Goal: Task Accomplishment & Management: Use online tool/utility

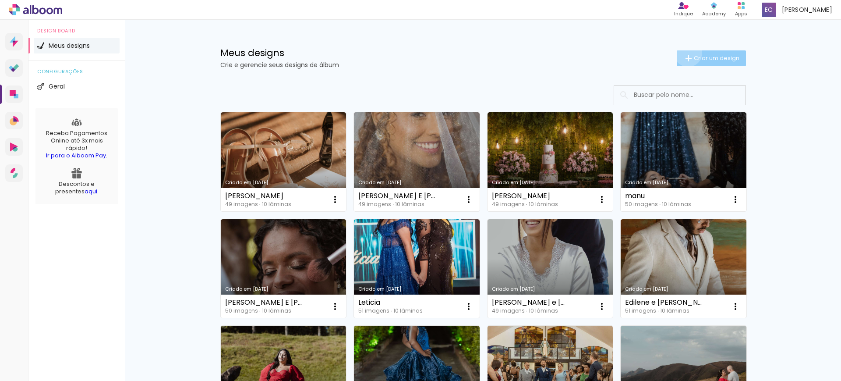
click at [683, 53] on iron-icon at bounding box center [688, 58] width 11 height 11
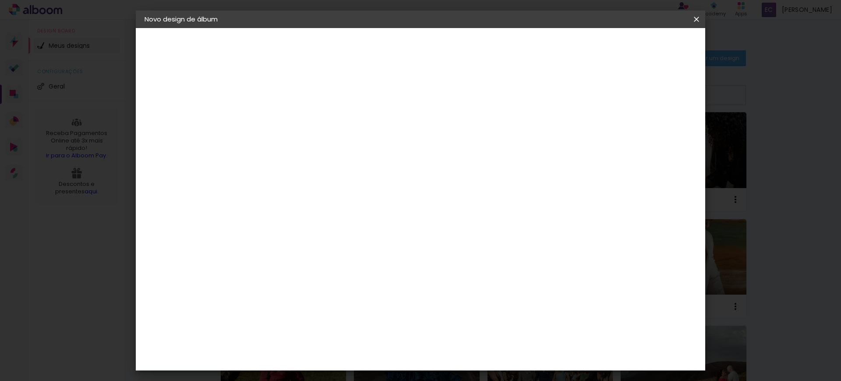
click at [288, 118] on input at bounding box center [288, 118] width 0 height 14
type input "Julia 15"
type paper-input "Julia 15"
click at [0, 0] on slot "Avançar" at bounding box center [0, 0] width 0 height 0
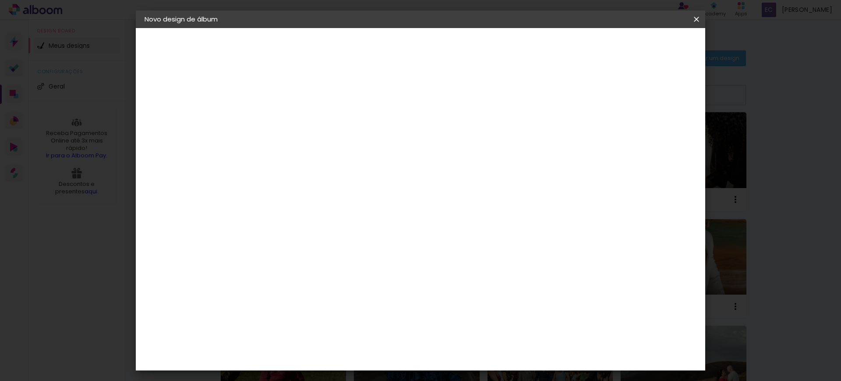
click at [318, 353] on paper-item "[PERSON_NAME]" at bounding box center [310, 362] width 95 height 19
click at [311, 359] on div "[PERSON_NAME]" at bounding box center [311, 362] width 58 height 7
click at [0, 0] on slot "Avançar" at bounding box center [0, 0] width 0 height 0
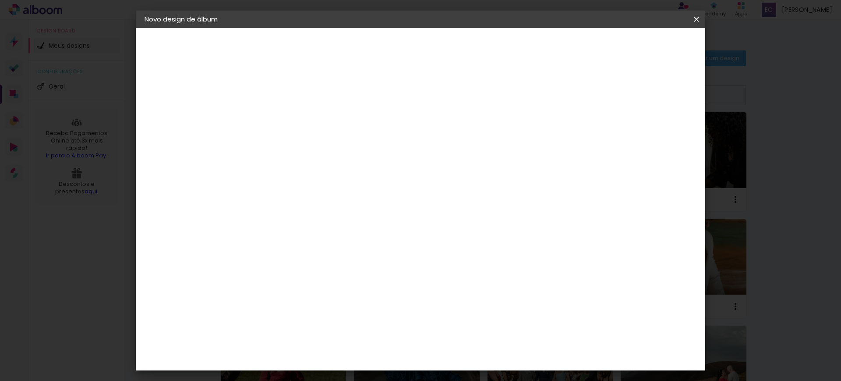
click at [322, 146] on input "text" at bounding box center [305, 153] width 34 height 14
click at [454, 161] on paper-item "Slim Book" at bounding box center [477, 163] width 175 height 18
type input "Slim Book"
click at [379, 239] on span "24 × 30 cm" at bounding box center [363, 248] width 32 height 18
click at [431, 40] on paper-button "Avançar" at bounding box center [409, 46] width 43 height 15
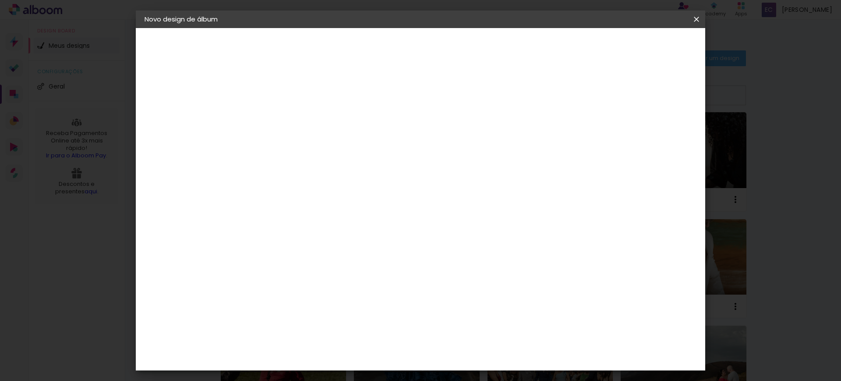
scroll to position [20, 0]
click at [640, 48] on span "Iniciar design" at bounding box center [620, 46] width 40 height 6
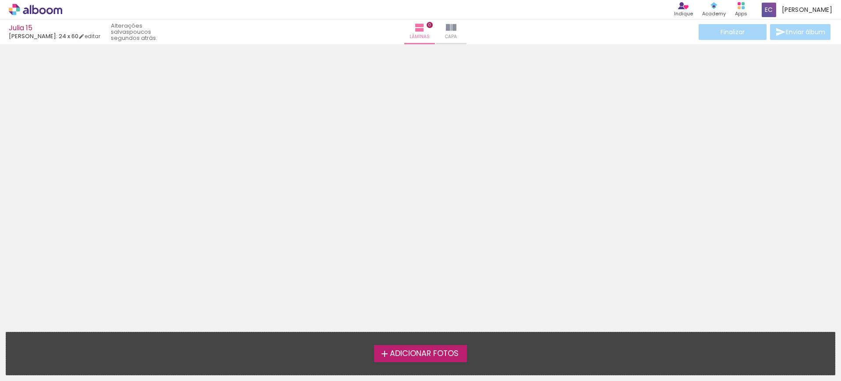
click at [414, 343] on div "Adicionar Fotos Solte suas fotos aqui..." at bounding box center [420, 353] width 829 height 42
click at [414, 344] on div "Adicionar Fotos Solte suas fotos aqui..." at bounding box center [420, 353] width 829 height 42
click at [415, 352] on span "Adicionar Fotos" at bounding box center [424, 354] width 69 height 8
click at [0, 0] on input "file" at bounding box center [0, 0] width 0 height 0
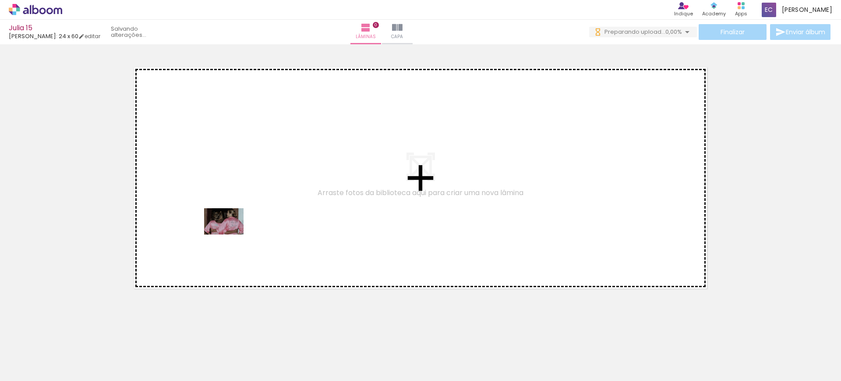
drag, startPoint x: 89, startPoint y: 357, endPoint x: 229, endPoint y: 231, distance: 187.9
click at [229, 231] on quentale-workspace at bounding box center [420, 190] width 841 height 381
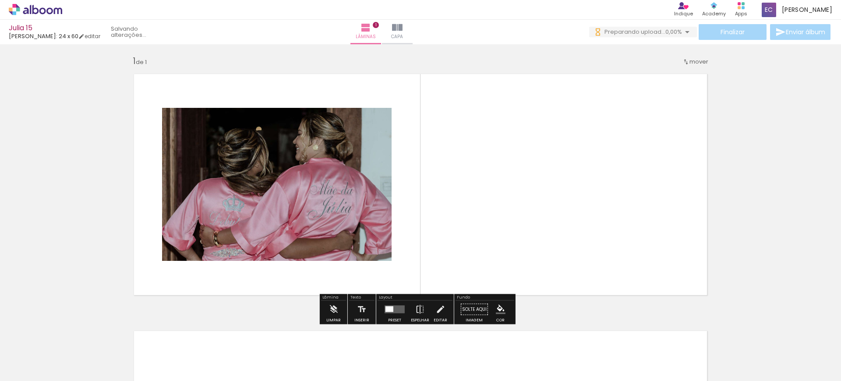
scroll to position [2, 0]
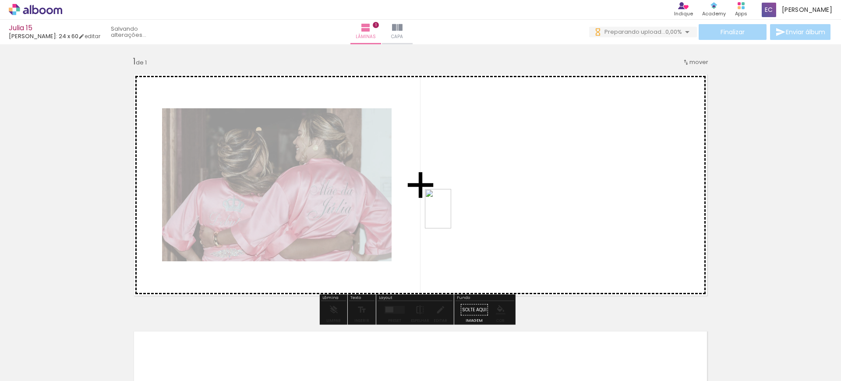
drag, startPoint x: 141, startPoint y: 352, endPoint x: 430, endPoint y: 222, distance: 317.4
click at [442, 219] on quentale-workspace at bounding box center [420, 190] width 841 height 381
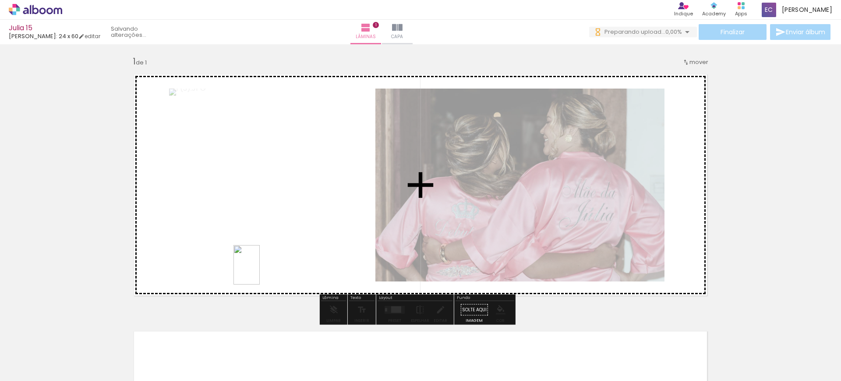
scroll to position [0, 0]
drag, startPoint x: 194, startPoint y: 333, endPoint x: 340, endPoint y: 223, distance: 182.9
click at [340, 223] on quentale-workspace at bounding box center [420, 190] width 841 height 381
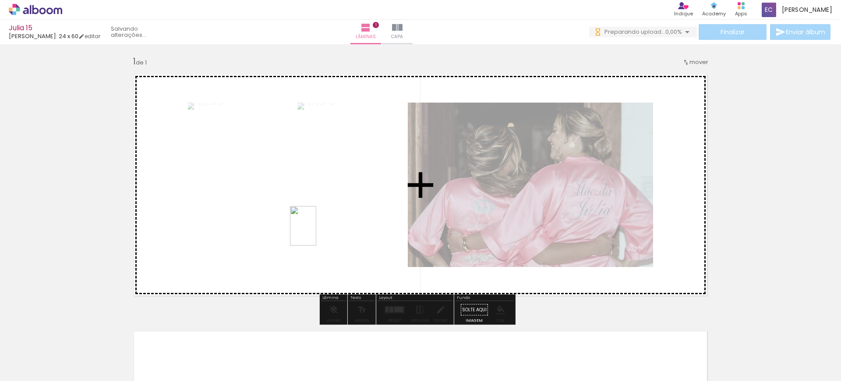
drag, startPoint x: 239, startPoint y: 332, endPoint x: 307, endPoint y: 320, distance: 69.4
click at [316, 232] on quentale-workspace at bounding box center [420, 190] width 841 height 381
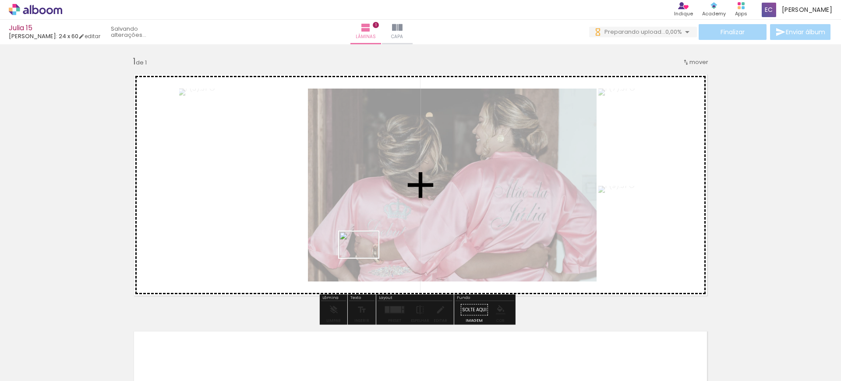
drag, startPoint x: 292, startPoint y: 357, endPoint x: 374, endPoint y: 249, distance: 136.0
click at [375, 249] on quentale-workspace at bounding box center [420, 190] width 841 height 381
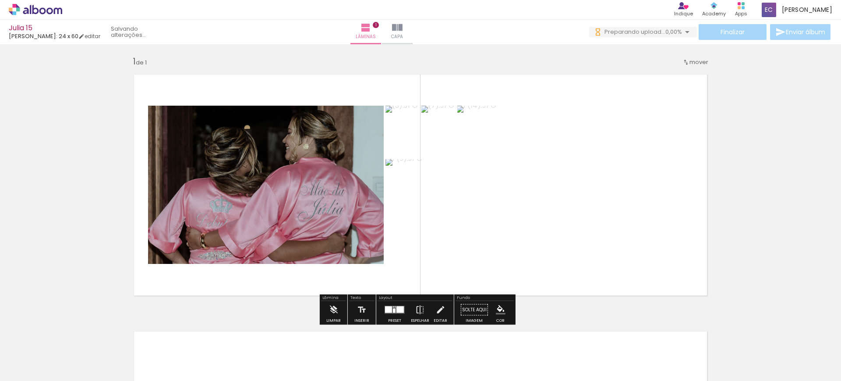
scroll to position [57, 0]
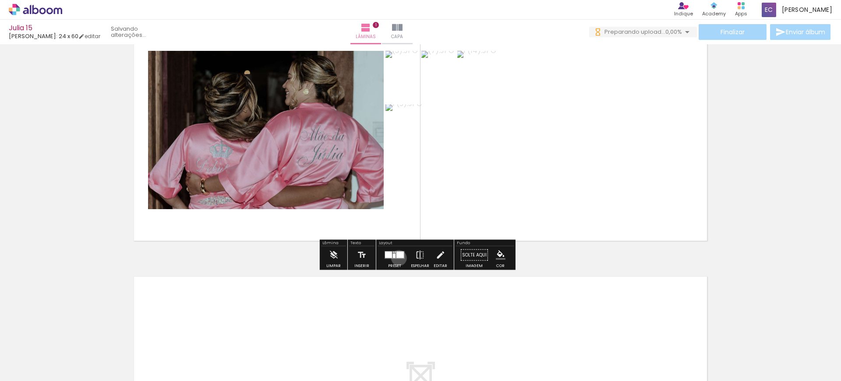
click at [397, 258] on quentale-layouter at bounding box center [395, 255] width 20 height 8
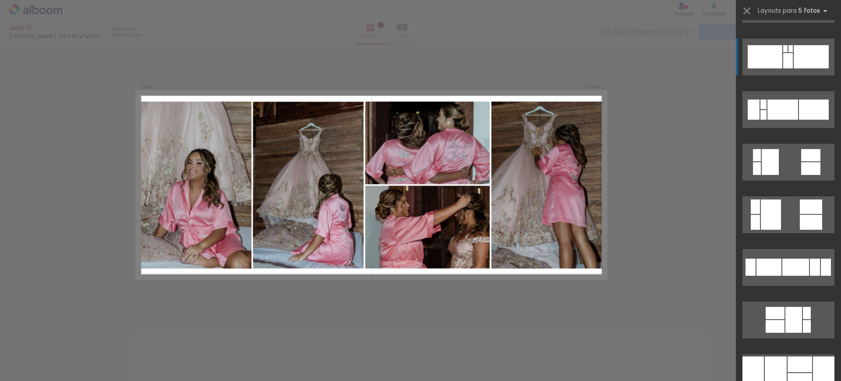
scroll to position [493, 0]
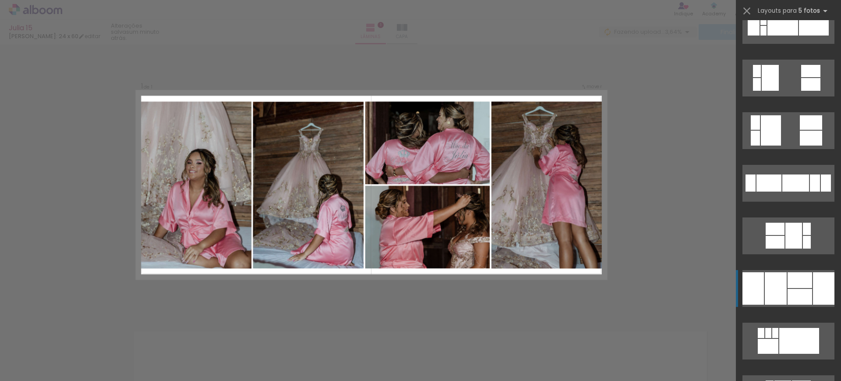
click at [773, 285] on div at bounding box center [776, 288] width 22 height 32
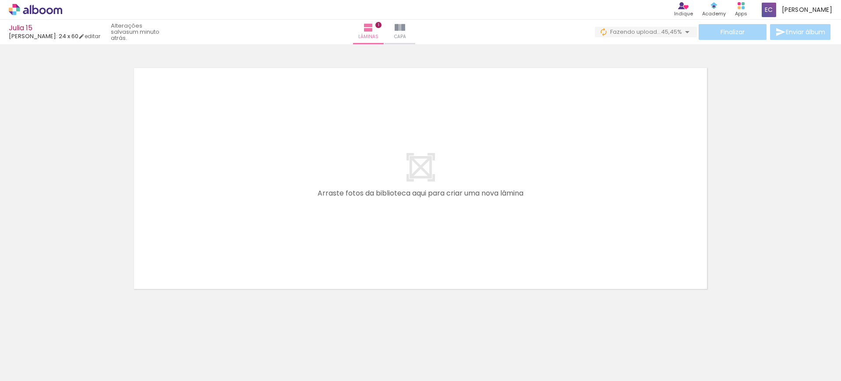
scroll to position [266, 0]
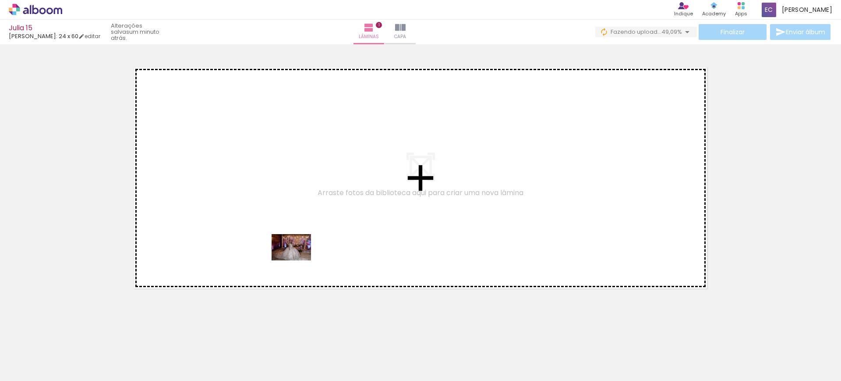
drag, startPoint x: 336, startPoint y: 360, endPoint x: 335, endPoint y: 294, distance: 65.7
click at [291, 252] on quentale-workspace at bounding box center [420, 190] width 841 height 381
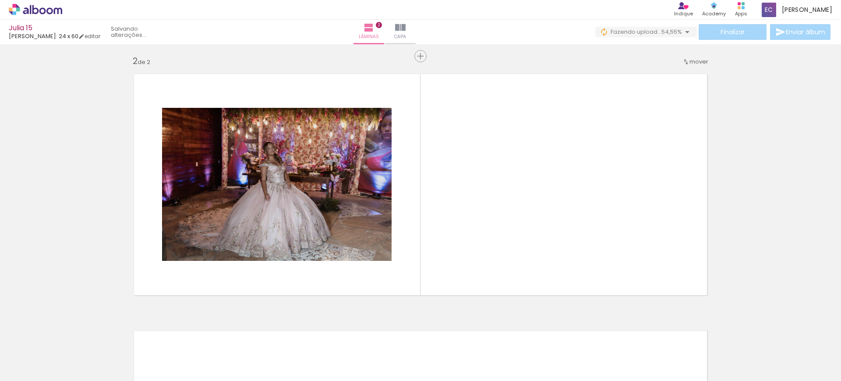
scroll to position [259, 0]
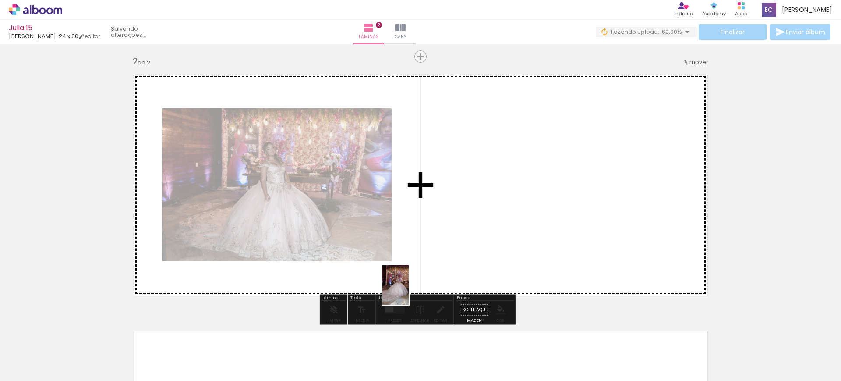
drag, startPoint x: 384, startPoint y: 353, endPoint x: 448, endPoint y: 237, distance: 132.2
click at [436, 253] on quentale-workspace at bounding box center [420, 190] width 841 height 381
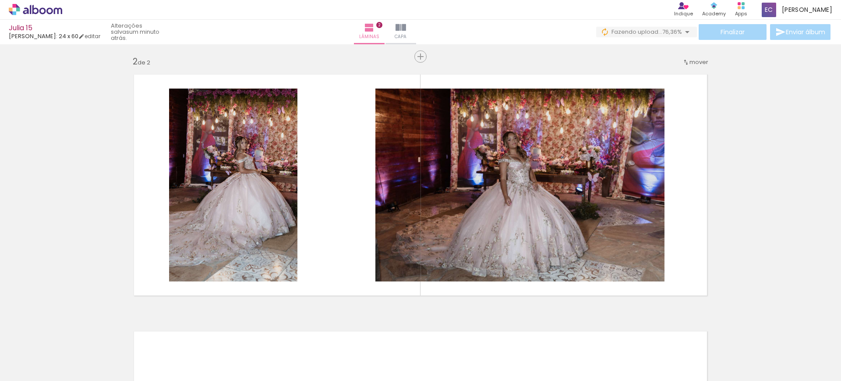
scroll to position [0, 189]
drag, startPoint x: 240, startPoint y: 360, endPoint x: 339, endPoint y: 268, distance: 134.5
click at [327, 287] on quentale-workspace at bounding box center [420, 190] width 841 height 381
click at [333, 277] on quentale-layouter at bounding box center [420, 184] width 587 height 235
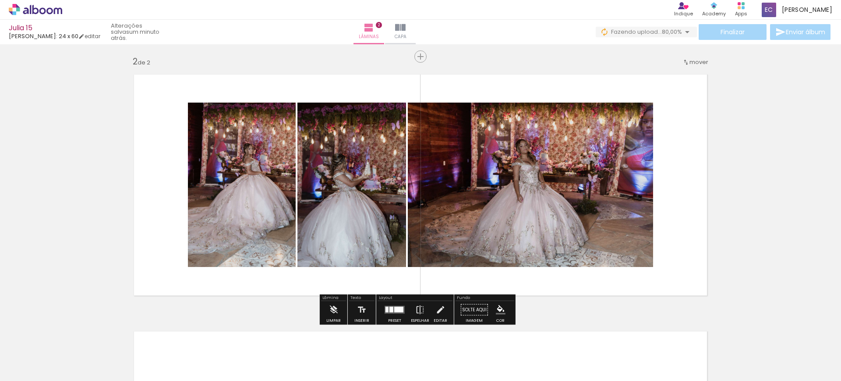
drag, startPoint x: 339, startPoint y: 268, endPoint x: 346, endPoint y: 257, distance: 12.9
click at [346, 257] on quentale-layouter at bounding box center [420, 184] width 587 height 235
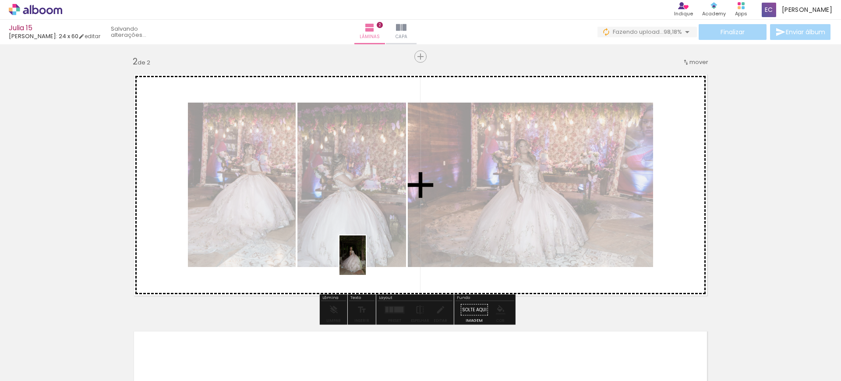
drag, startPoint x: 293, startPoint y: 353, endPoint x: 366, endPoint y: 262, distance: 116.6
click at [366, 262] on quentale-workspace at bounding box center [420, 190] width 841 height 381
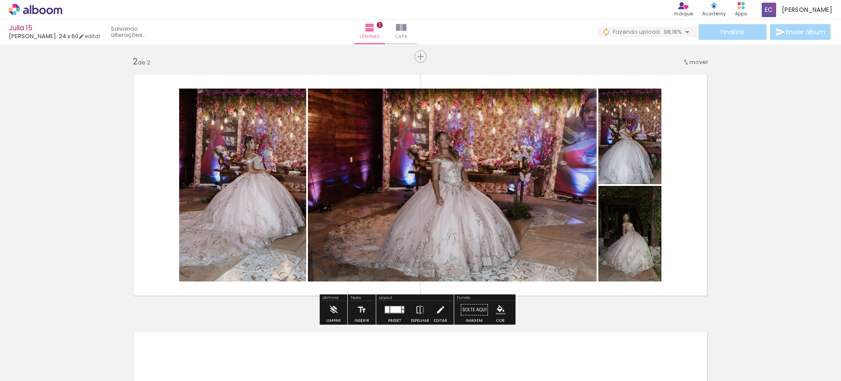
drag, startPoint x: 340, startPoint y: 361, endPoint x: 345, endPoint y: 355, distance: 8.4
click at [345, 355] on div at bounding box center [340, 350] width 29 height 43
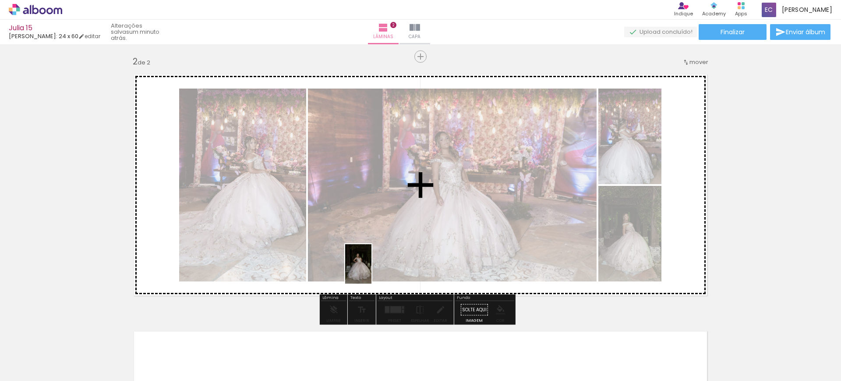
drag, startPoint x: 346, startPoint y: 355, endPoint x: 395, endPoint y: 311, distance: 65.8
click at [378, 258] on quentale-workspace at bounding box center [420, 190] width 841 height 381
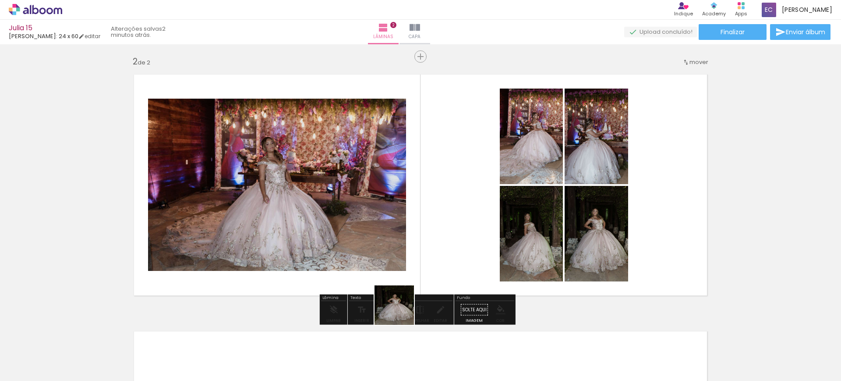
drag, startPoint x: 388, startPoint y: 352, endPoint x: 410, endPoint y: 279, distance: 76.5
click at [410, 279] on quentale-workspace at bounding box center [420, 190] width 841 height 381
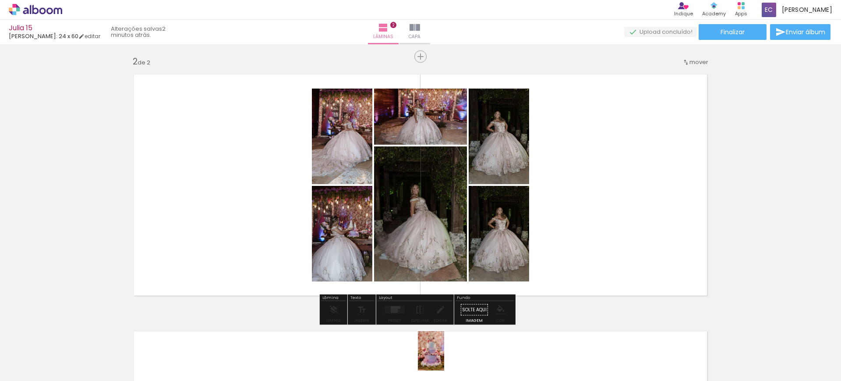
drag, startPoint x: 436, startPoint y: 359, endPoint x: 444, endPoint y: 357, distance: 8.2
click at [444, 357] on div at bounding box center [438, 350] width 29 height 43
click at [390, 306] on div at bounding box center [395, 310] width 24 height 18
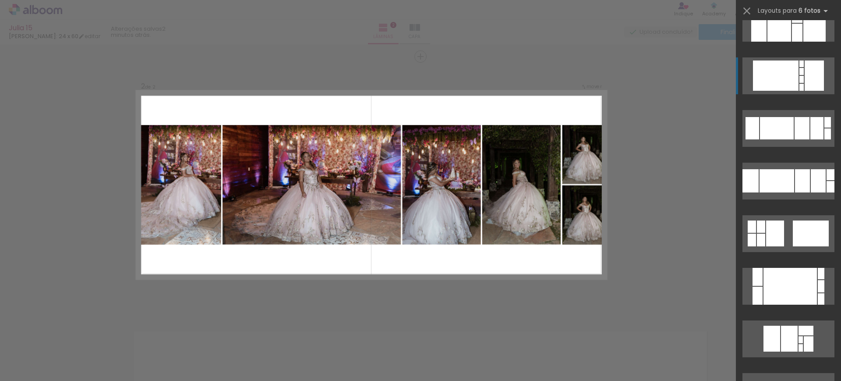
scroll to position [602, 0]
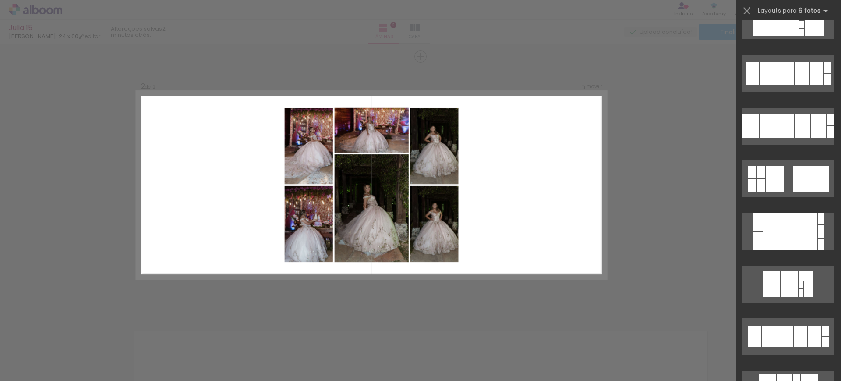
click at [33, 132] on div "Confirmar Cancelar" at bounding box center [420, 180] width 841 height 791
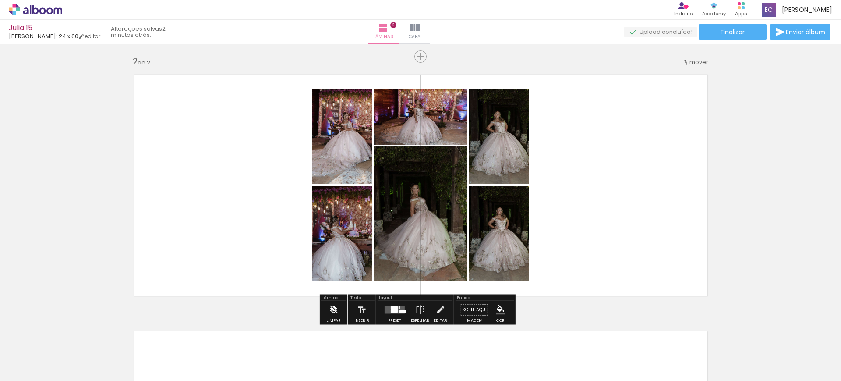
click at [333, 311] on iron-icon at bounding box center [334, 310] width 10 height 18
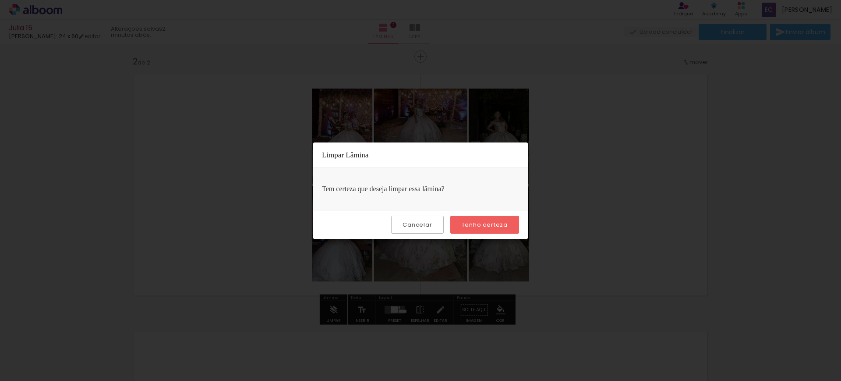
click at [0, 0] on slot "Tenho certeza" at bounding box center [0, 0] width 0 height 0
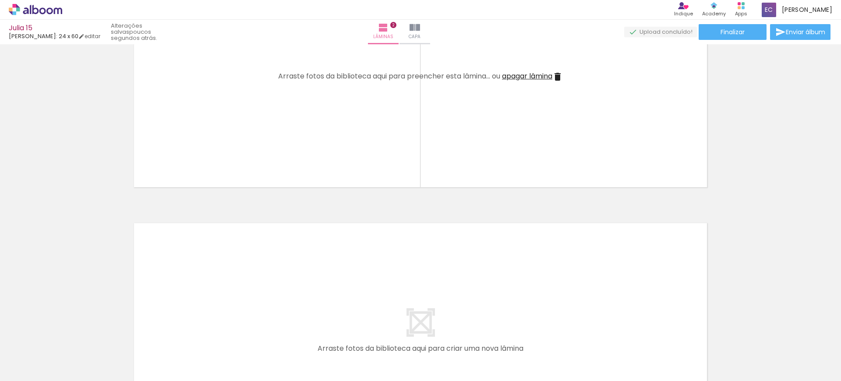
scroll to position [358, 0]
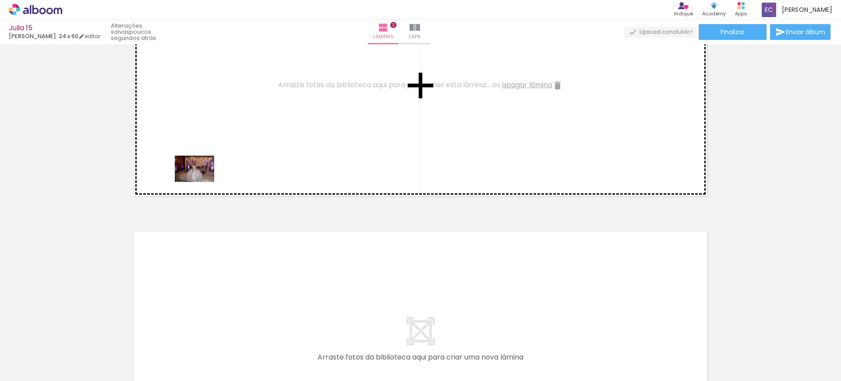
drag, startPoint x: 150, startPoint y: 354, endPoint x: 201, endPoint y: 182, distance: 179.9
click at [201, 182] on quentale-workspace at bounding box center [420, 190] width 841 height 381
click at [201, 182] on quentale-layouter at bounding box center [420, 85] width 587 height 235
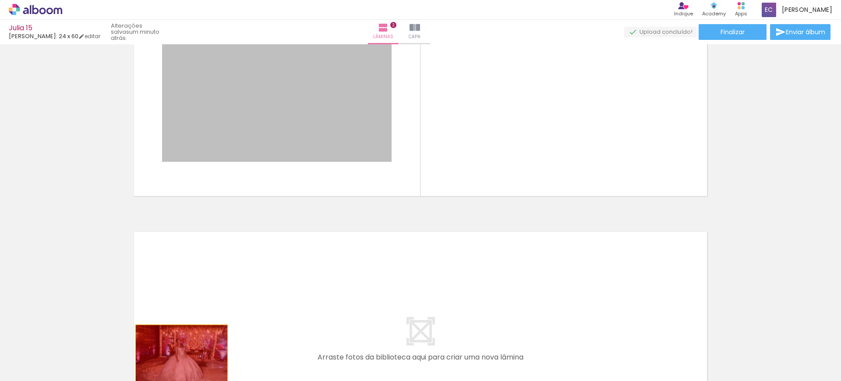
drag, startPoint x: 265, startPoint y: 95, endPoint x: 177, endPoint y: 355, distance: 274.1
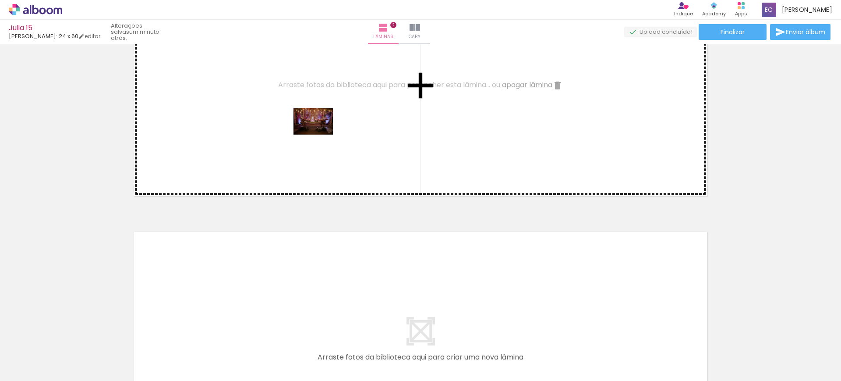
drag, startPoint x: 493, startPoint y: 354, endPoint x: 318, endPoint y: 131, distance: 283.3
click at [318, 131] on quentale-workspace at bounding box center [420, 190] width 841 height 381
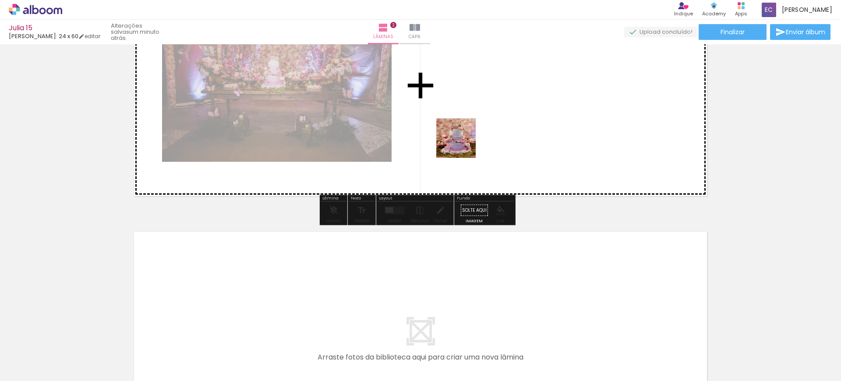
drag, startPoint x: 443, startPoint y: 364, endPoint x: 464, endPoint y: 119, distance: 245.3
click at [464, 119] on quentale-workspace at bounding box center [420, 190] width 841 height 381
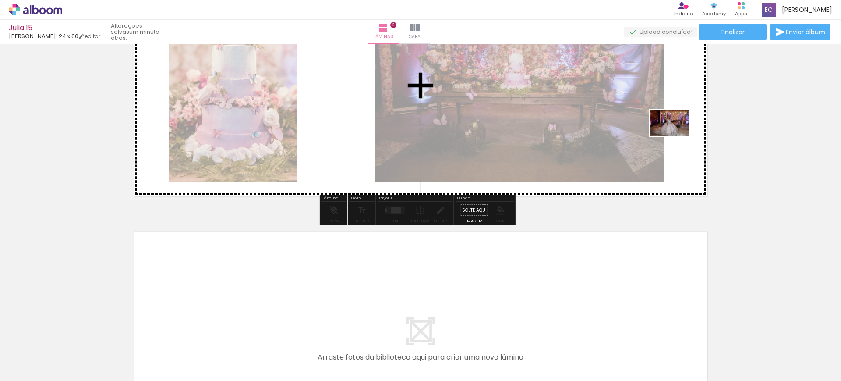
drag, startPoint x: 154, startPoint y: 353, endPoint x: 676, endPoint y: 136, distance: 565.4
click at [676, 136] on quentale-workspace at bounding box center [420, 190] width 841 height 381
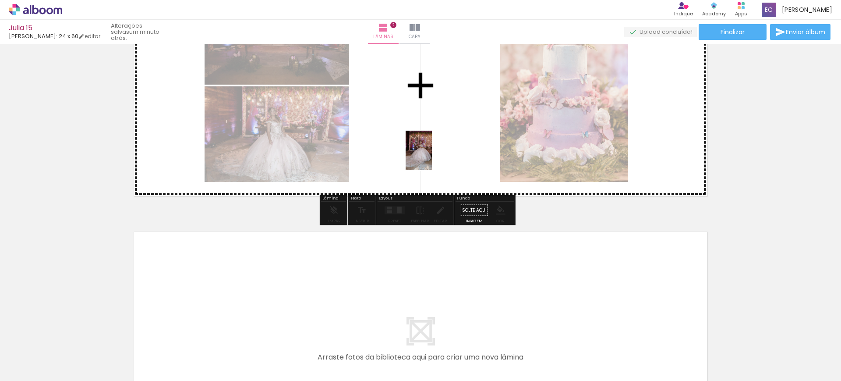
drag, startPoint x: 198, startPoint y: 349, endPoint x: 426, endPoint y: 180, distance: 284.3
click at [433, 156] on quentale-workspace at bounding box center [420, 190] width 841 height 381
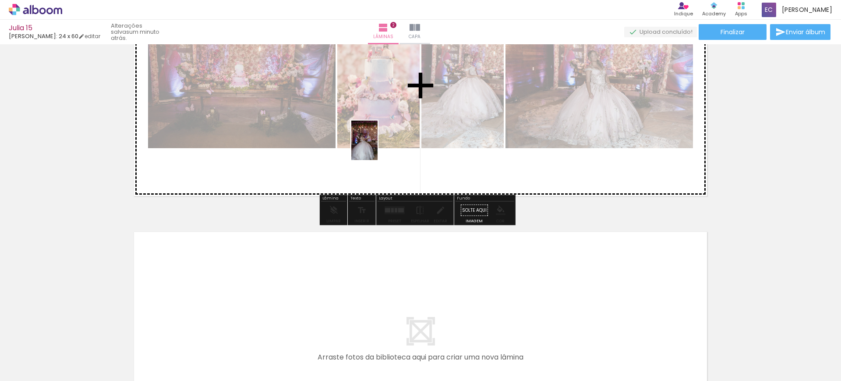
drag, startPoint x: 249, startPoint y: 350, endPoint x: 392, endPoint y: 147, distance: 248.2
click at [378, 146] on quentale-workspace at bounding box center [420, 190] width 841 height 381
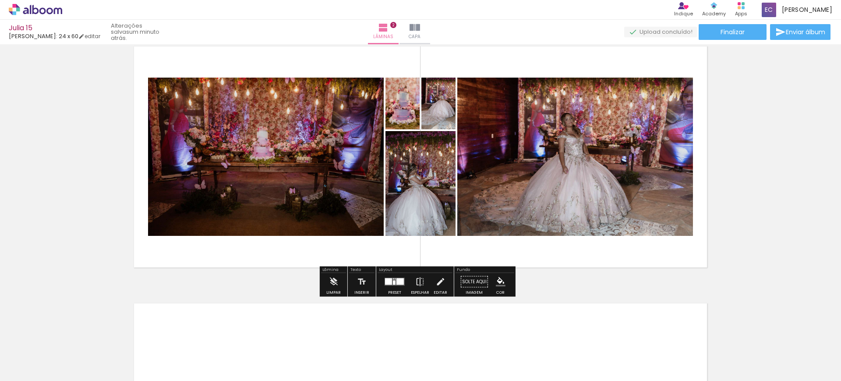
scroll to position [304, 0]
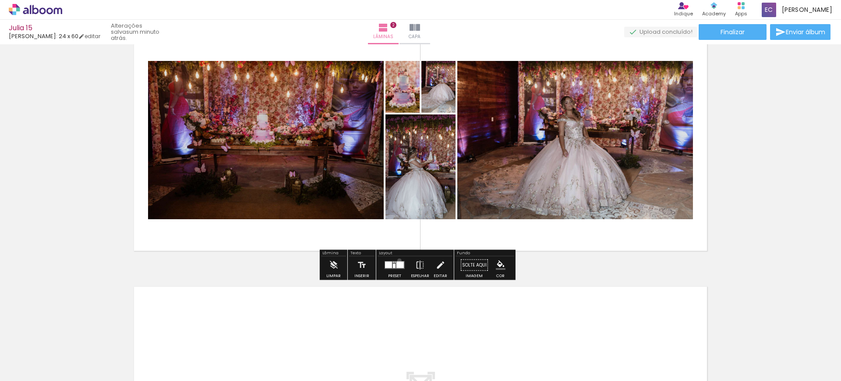
click at [397, 261] on quentale-layouter at bounding box center [395, 265] width 20 height 8
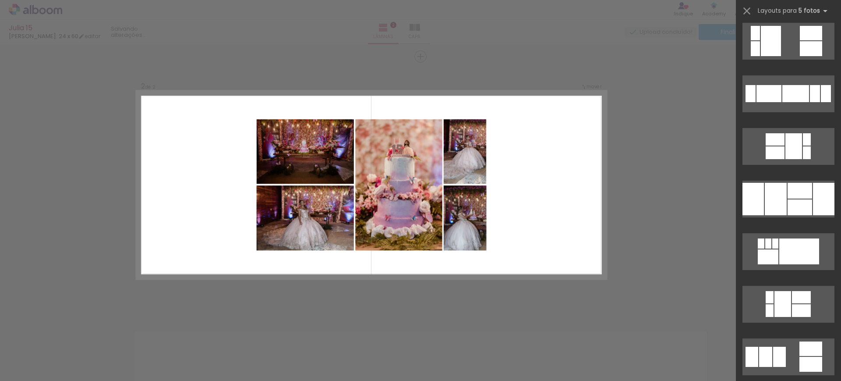
scroll to position [602, 0]
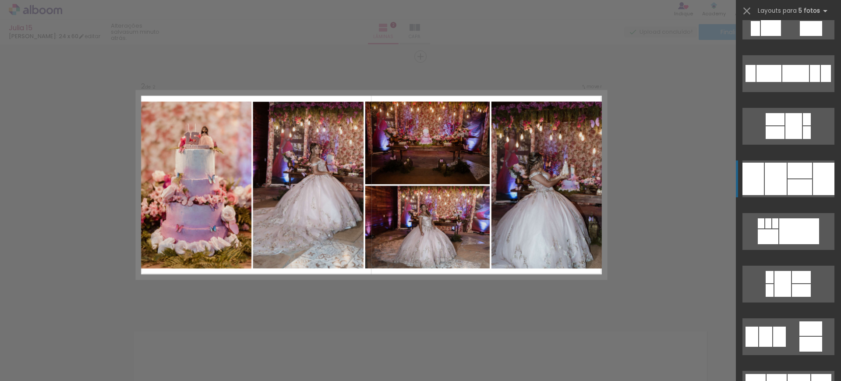
click at [792, 173] on div at bounding box center [800, 171] width 25 height 16
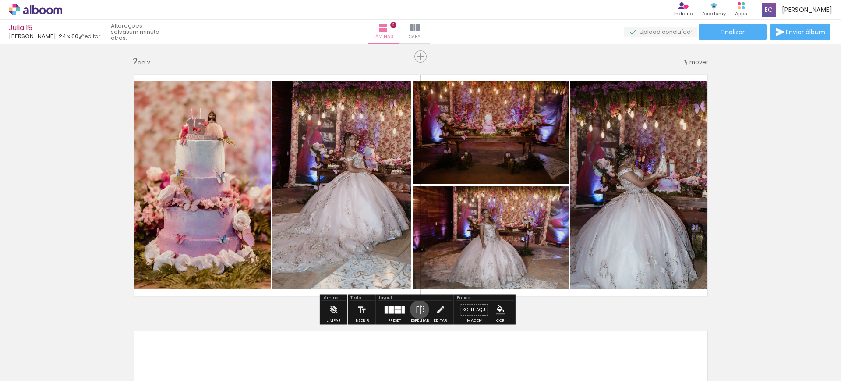
click at [417, 309] on iron-icon at bounding box center [420, 310] width 10 height 18
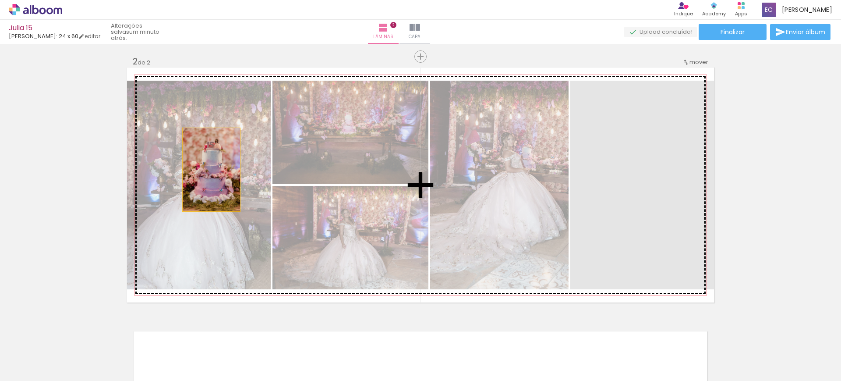
drag, startPoint x: 656, startPoint y: 215, endPoint x: 207, endPoint y: 170, distance: 451.3
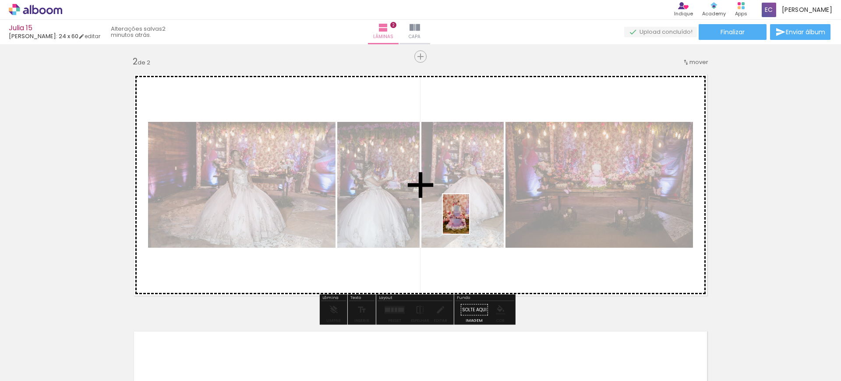
drag, startPoint x: 439, startPoint y: 361, endPoint x: 473, endPoint y: 217, distance: 148.1
click at [472, 218] on quentale-workspace at bounding box center [420, 190] width 841 height 381
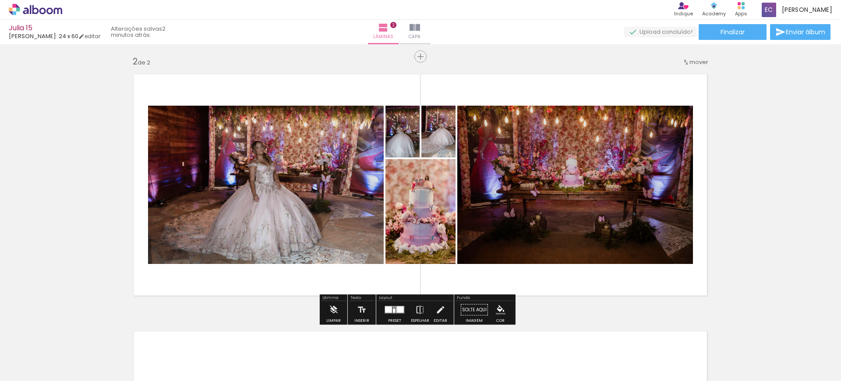
click at [395, 308] on quentale-layouter at bounding box center [395, 310] width 20 height 8
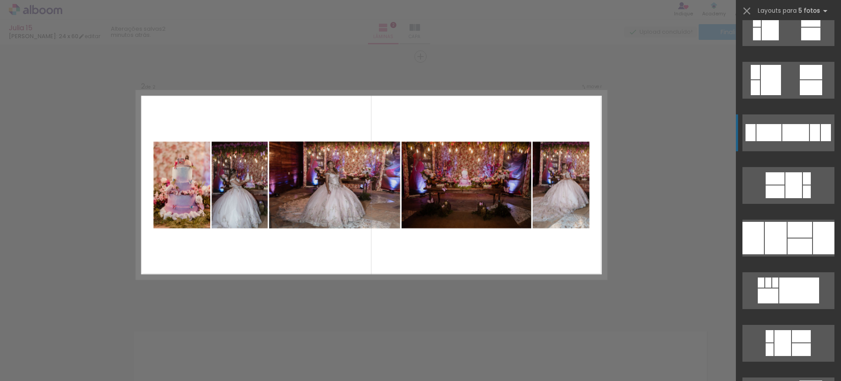
scroll to position [548, 0]
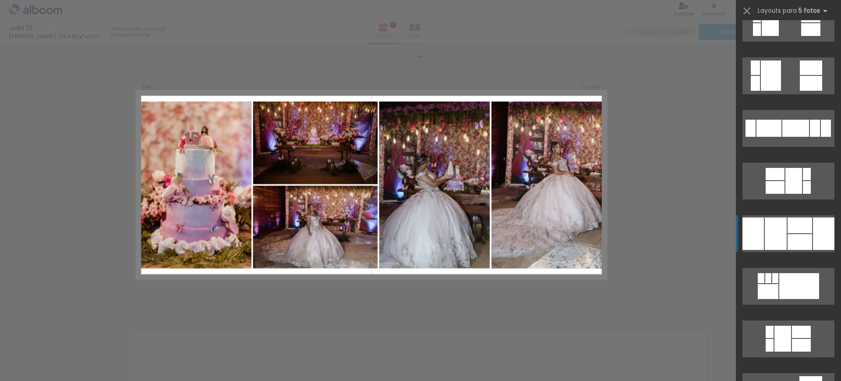
click at [805, 226] on div at bounding box center [800, 225] width 25 height 16
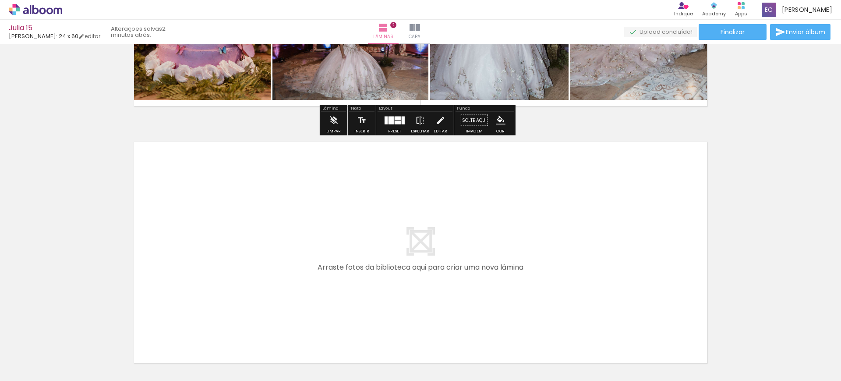
scroll to position [478, 0]
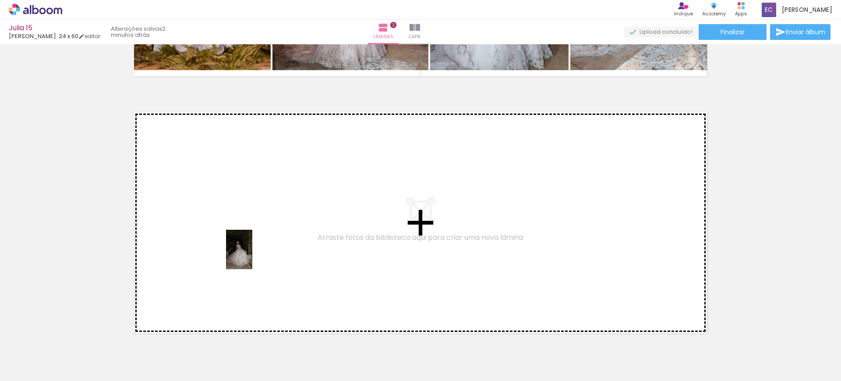
drag, startPoint x: 292, startPoint y: 360, endPoint x: 242, endPoint y: 244, distance: 126.0
click at [242, 244] on quentale-workspace at bounding box center [420, 190] width 841 height 381
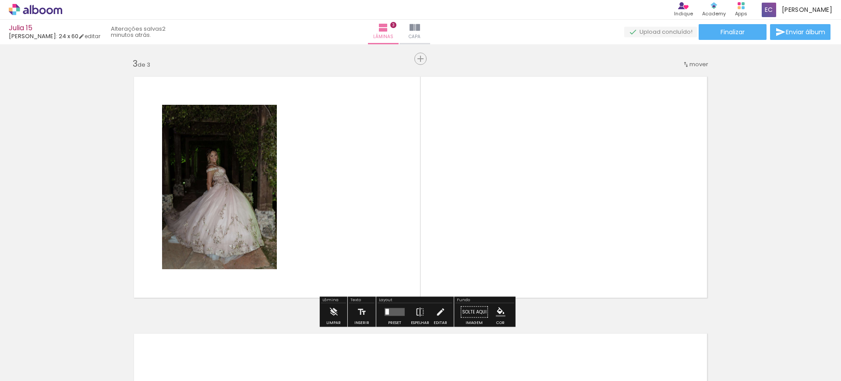
scroll to position [516, 0]
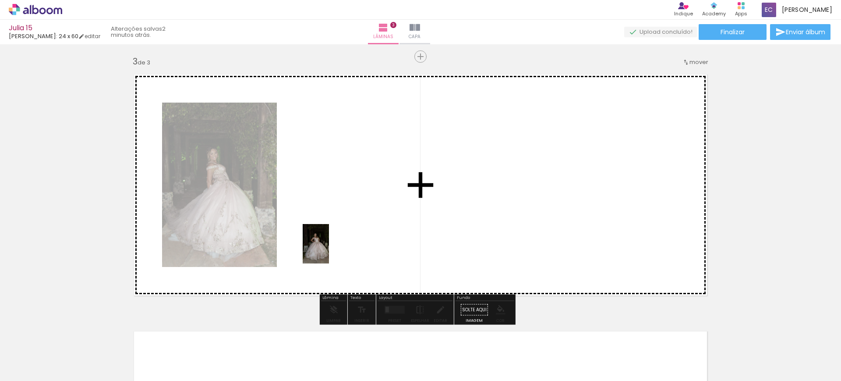
drag, startPoint x: 346, startPoint y: 351, endPoint x: 318, endPoint y: 230, distance: 124.1
click at [318, 230] on quentale-workspace at bounding box center [420, 190] width 841 height 381
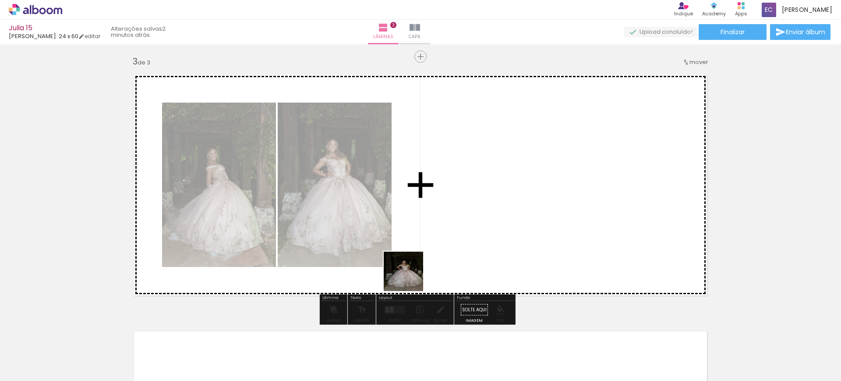
drag, startPoint x: 399, startPoint y: 352, endPoint x: 423, endPoint y: 217, distance: 136.9
click at [423, 217] on quentale-workspace at bounding box center [420, 190] width 841 height 381
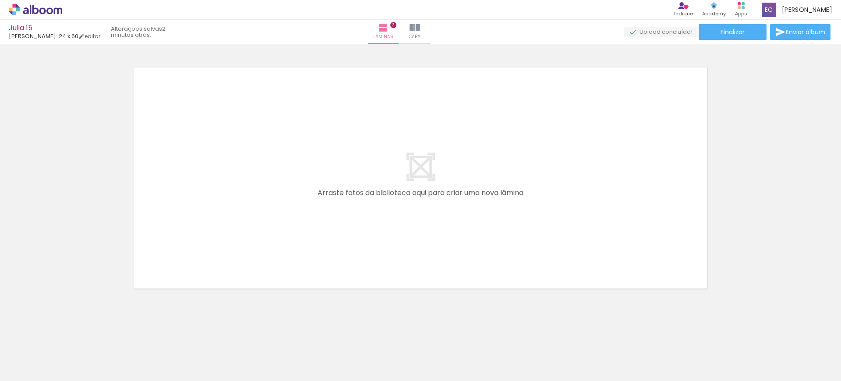
scroll to position [0, 857]
drag, startPoint x: 459, startPoint y: 370, endPoint x: 506, endPoint y: 373, distance: 47.4
click at [72, 373] on iron-horizontal-list at bounding box center [63, 353] width 18 height 55
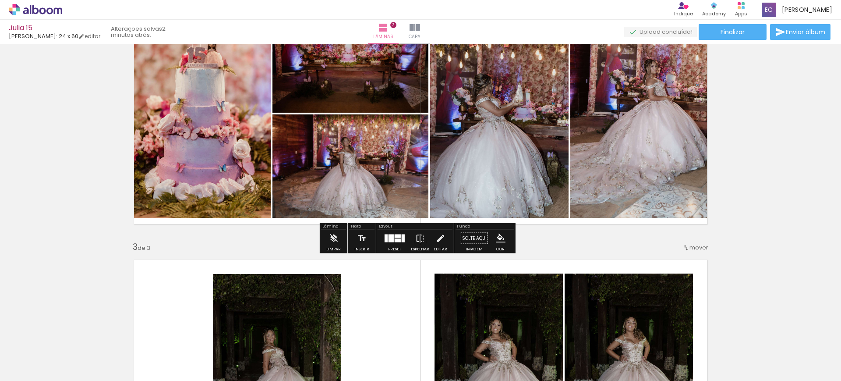
scroll to position [451, 0]
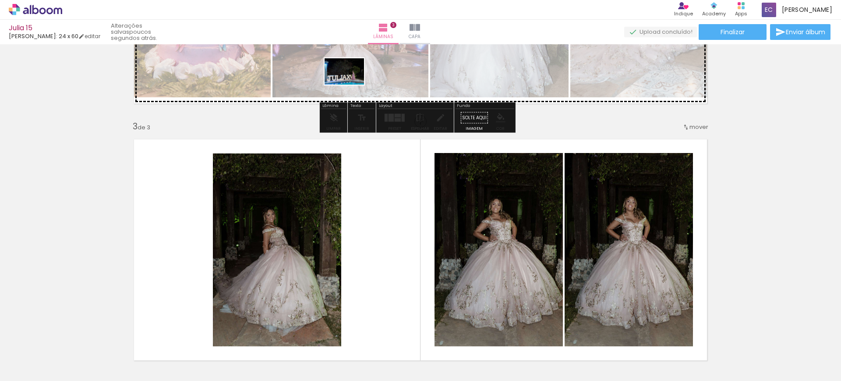
drag, startPoint x: 488, startPoint y: 351, endPoint x: 351, endPoint y: 85, distance: 299.6
click at [351, 85] on quentale-workspace at bounding box center [420, 190] width 841 height 381
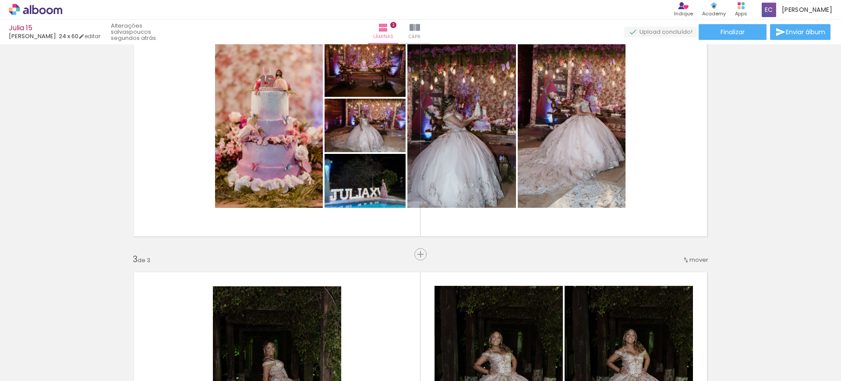
scroll to position [286, 0]
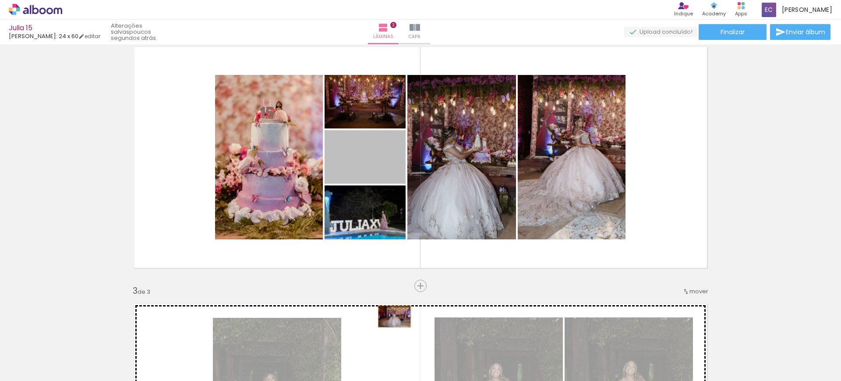
drag, startPoint x: 374, startPoint y: 156, endPoint x: 390, endPoint y: 316, distance: 161.2
click at [390, 316] on div "Inserir lâmina 1 de 3 Inserir lâmina 2 de 3 Inserir lâmina 3 de 3" at bounding box center [420, 274] width 841 height 1027
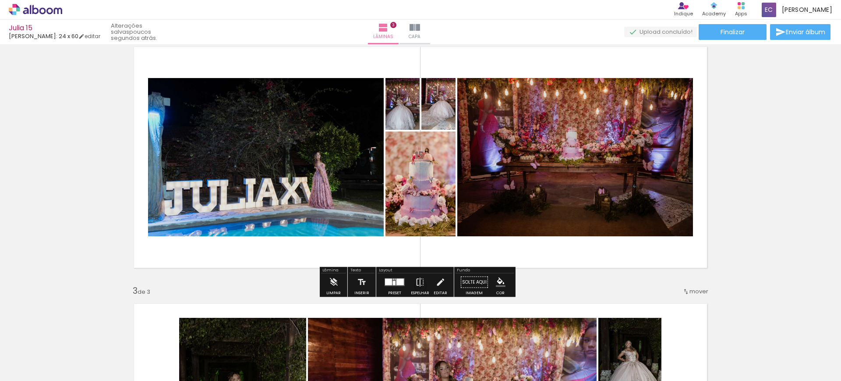
click at [393, 283] on div at bounding box center [394, 283] width 3 height 4
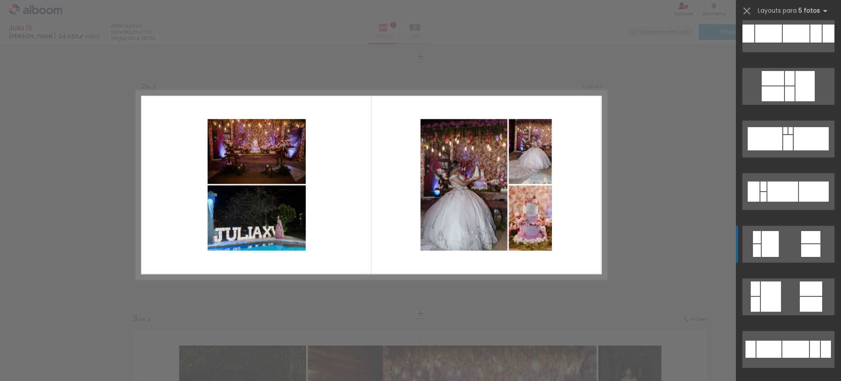
scroll to position [429, 0]
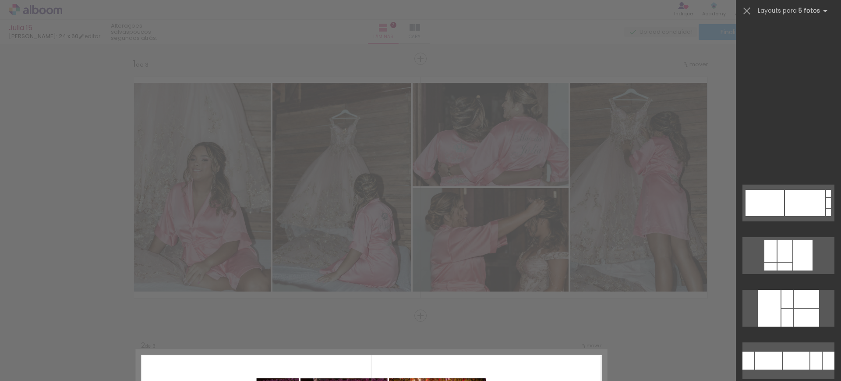
scroll to position [0, 1074]
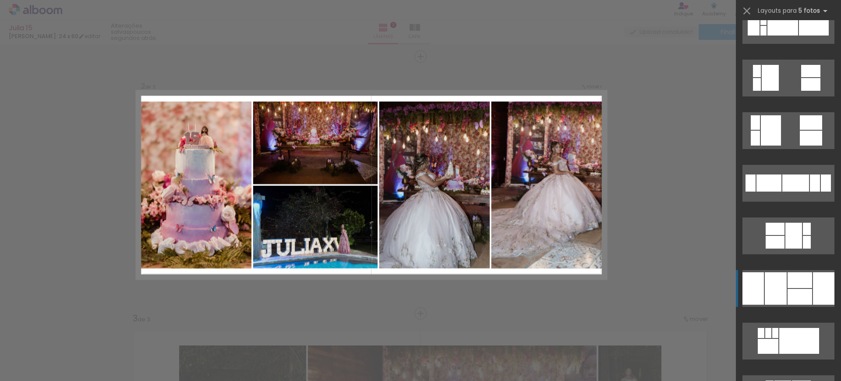
click at [780, 288] on div at bounding box center [776, 288] width 22 height 32
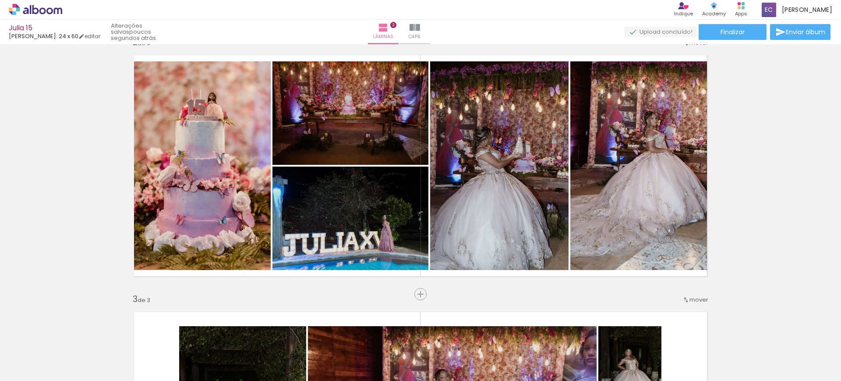
scroll to position [259, 0]
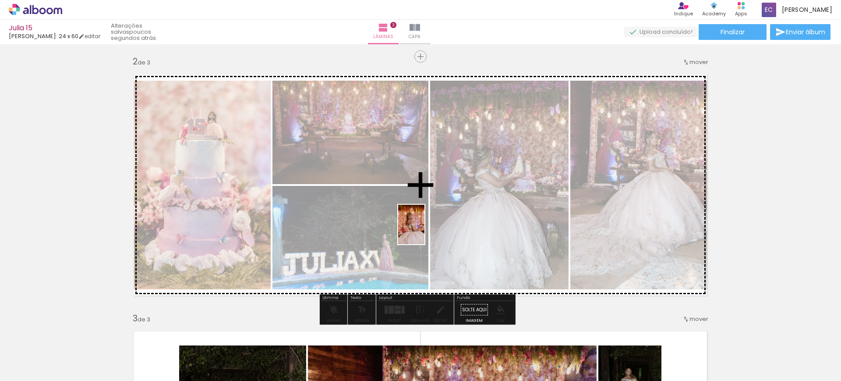
drag, startPoint x: 352, startPoint y: 355, endPoint x: 425, endPoint y: 228, distance: 147.0
click at [425, 229] on quentale-workspace at bounding box center [420, 190] width 841 height 381
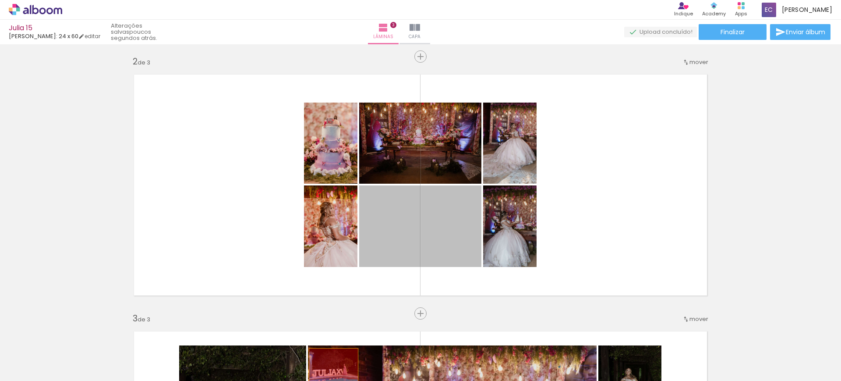
drag, startPoint x: 420, startPoint y: 234, endPoint x: 329, endPoint y: 363, distance: 157.8
click at [329, 364] on quentale-workspace at bounding box center [420, 190] width 841 height 381
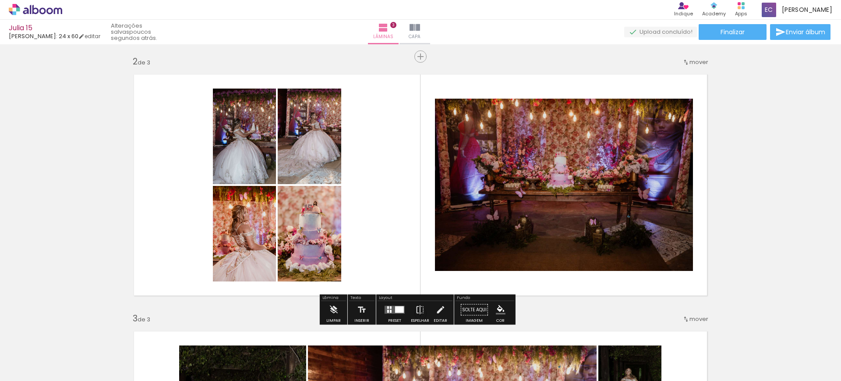
click at [392, 308] on quentale-layouter at bounding box center [395, 310] width 20 height 8
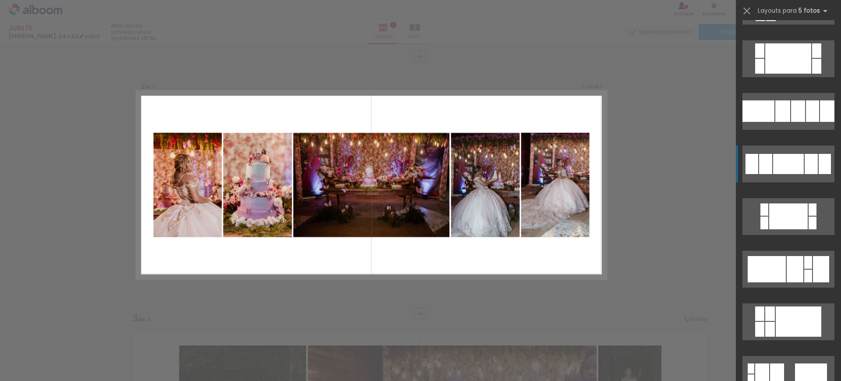
scroll to position [712, 0]
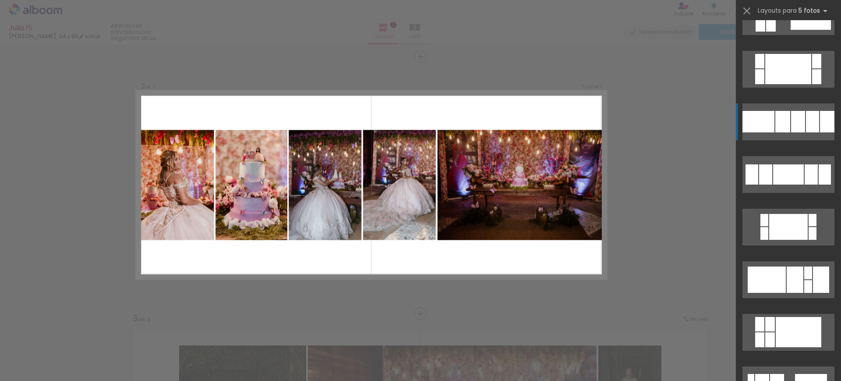
click at [775, 119] on div at bounding box center [782, 121] width 15 height 21
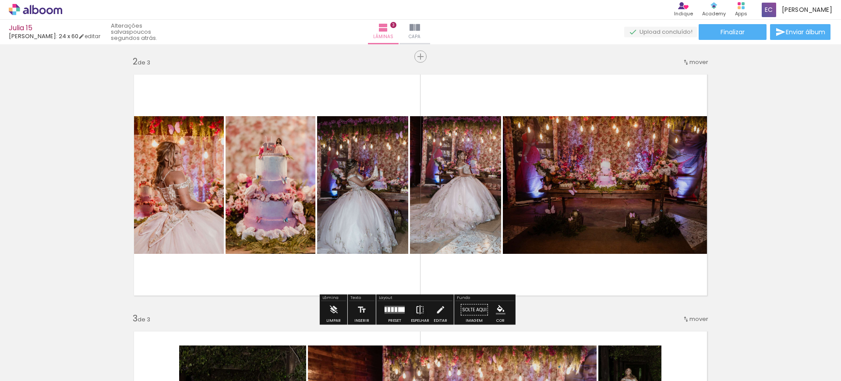
click at [415, 309] on div "Inserir lâmina 1 de 3 Inserir lâmina 2 de 3 Inserir lâmina 3 de 3" at bounding box center [420, 301] width 841 height 1027
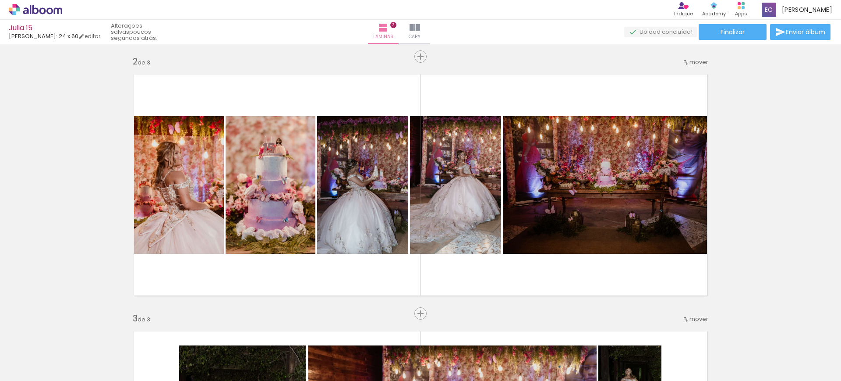
scroll to position [314, 0]
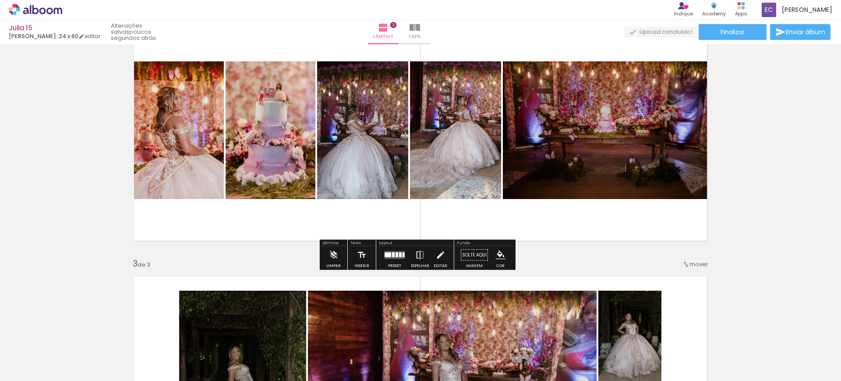
click at [417, 256] on iron-icon at bounding box center [420, 255] width 10 height 18
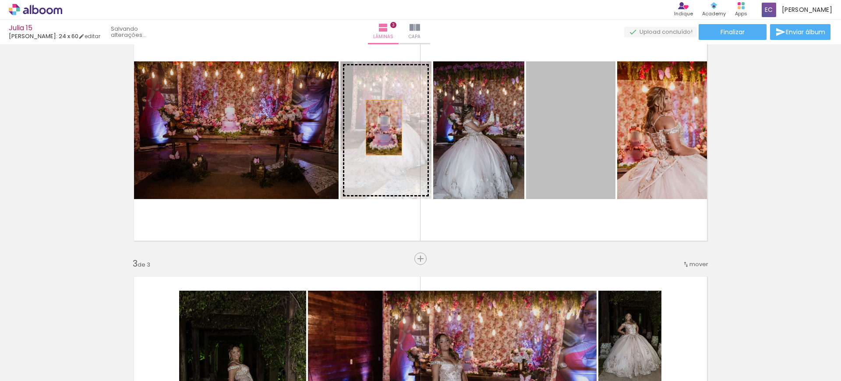
drag, startPoint x: 571, startPoint y: 131, endPoint x: 380, endPoint y: 127, distance: 191.5
click at [0, 0] on slot at bounding box center [0, 0] width 0 height 0
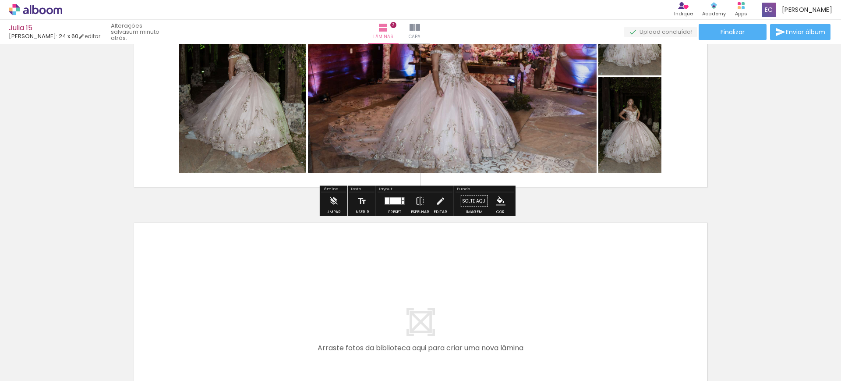
scroll to position [697, 0]
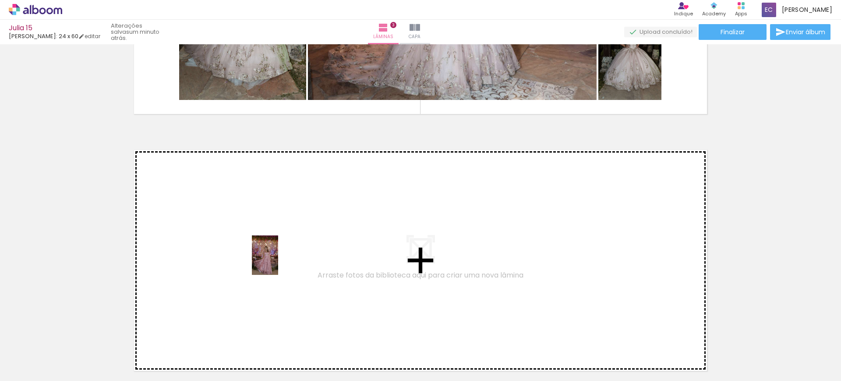
drag, startPoint x: 392, startPoint y: 362, endPoint x: 278, endPoint y: 262, distance: 152.4
click at [278, 262] on quentale-workspace at bounding box center [420, 190] width 841 height 381
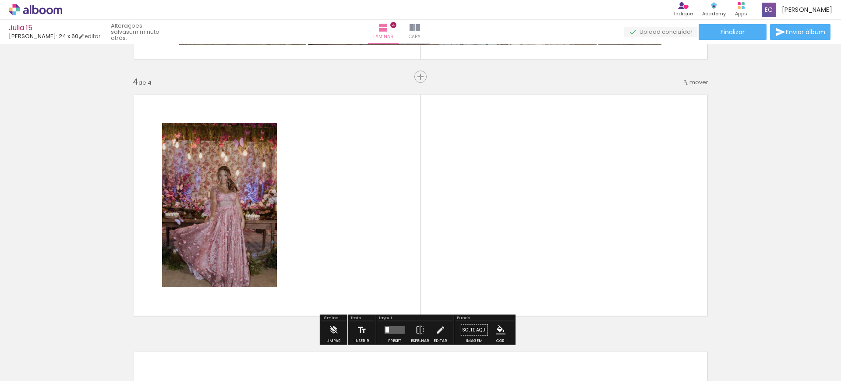
scroll to position [772, 0]
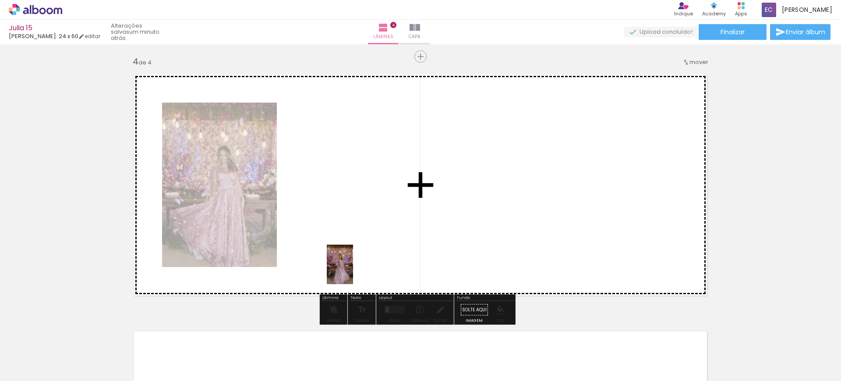
drag, startPoint x: 433, startPoint y: 365, endPoint x: 406, endPoint y: 286, distance: 83.7
click at [336, 253] on quentale-workspace at bounding box center [420, 190] width 841 height 381
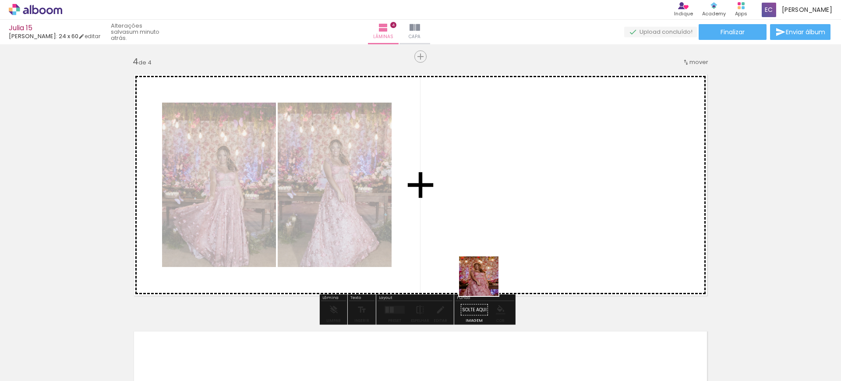
drag, startPoint x: 488, startPoint y: 357, endPoint x: 476, endPoint y: 257, distance: 100.6
click at [464, 243] on quentale-workspace at bounding box center [420, 190] width 841 height 381
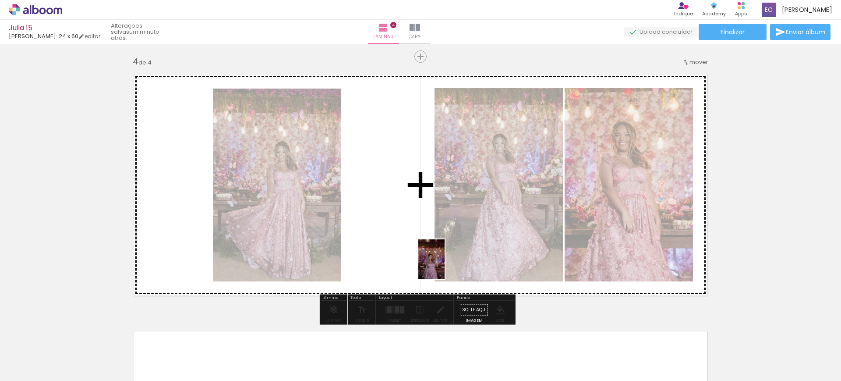
drag, startPoint x: 530, startPoint y: 350, endPoint x: 454, endPoint y: 259, distance: 119.1
click at [405, 235] on quentale-workspace at bounding box center [420, 190] width 841 height 381
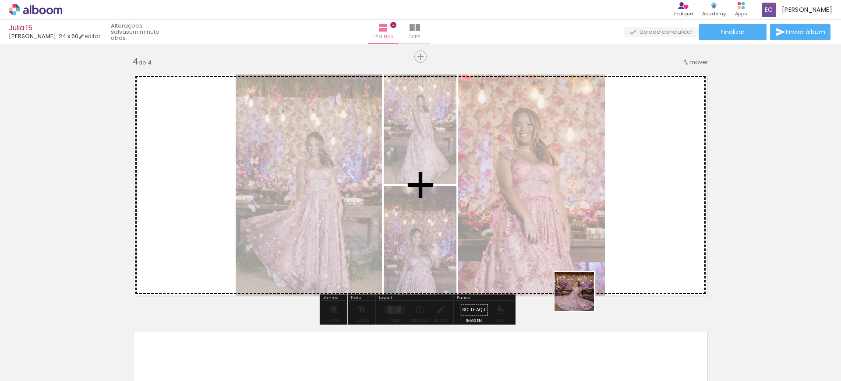
drag, startPoint x: 576, startPoint y: 359, endPoint x: 592, endPoint y: 242, distance: 118.5
click at [593, 243] on quentale-workspace at bounding box center [420, 190] width 841 height 381
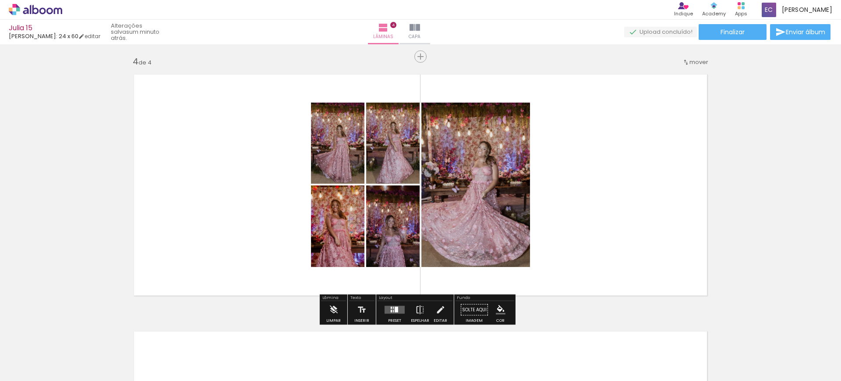
click at [400, 310] on quentale-layouter at bounding box center [395, 310] width 20 height 8
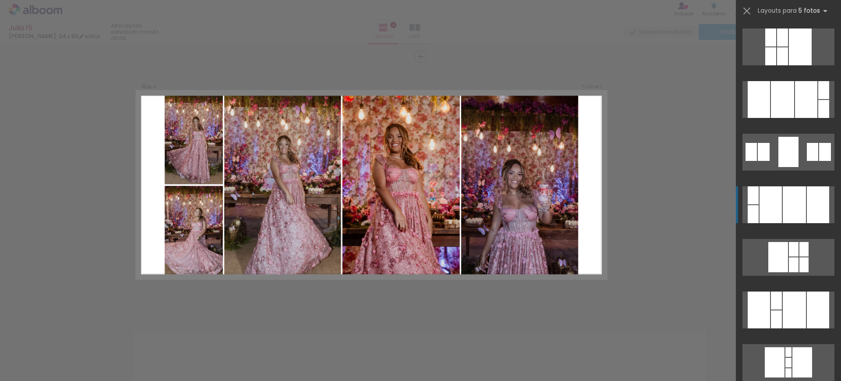
scroll to position [219, 0]
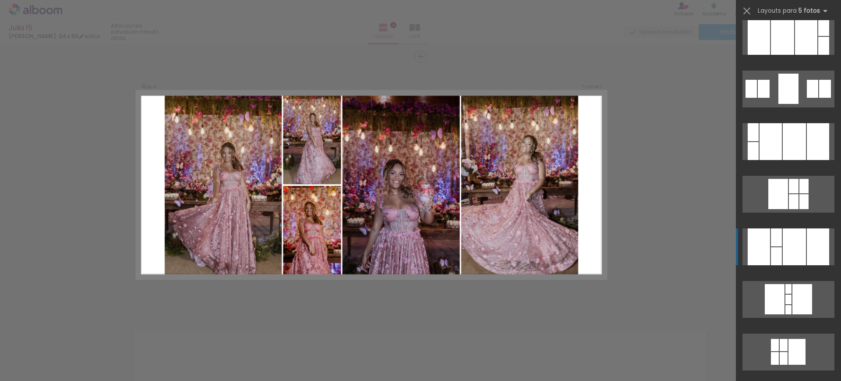
click at [797, 249] on div at bounding box center [794, 246] width 23 height 37
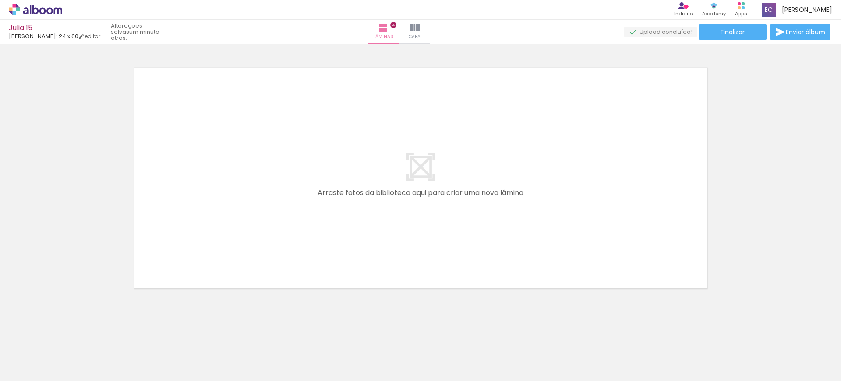
scroll to position [0, 0]
click at [484, 357] on div at bounding box center [480, 350] width 29 height 43
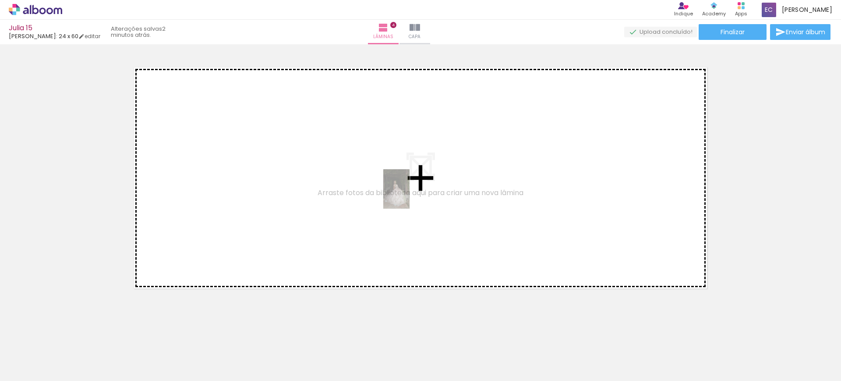
drag, startPoint x: 478, startPoint y: 355, endPoint x: 408, endPoint y: 195, distance: 175.0
click at [408, 195] on quentale-workspace at bounding box center [420, 190] width 841 height 381
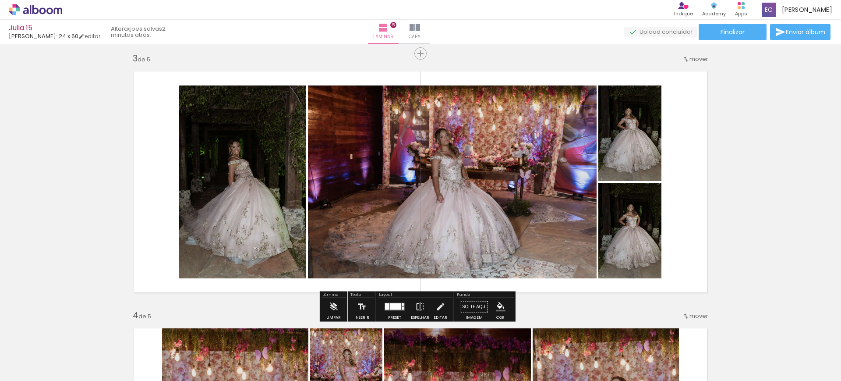
scroll to position [591, 0]
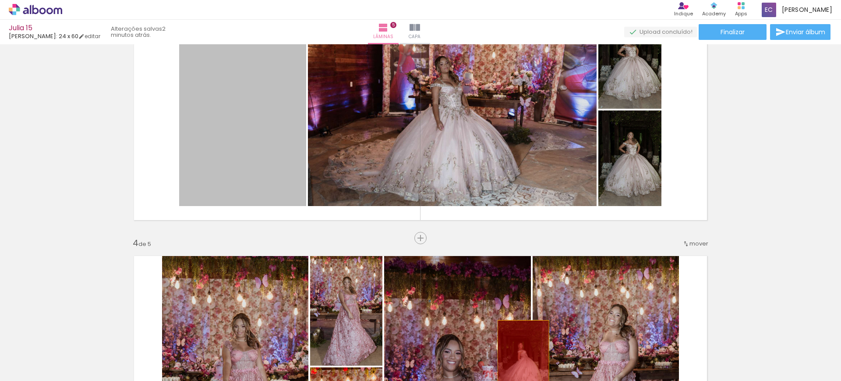
drag, startPoint x: 220, startPoint y: 123, endPoint x: 519, endPoint y: 359, distance: 380.5
click at [519, 359] on quentale-workspace at bounding box center [420, 190] width 841 height 381
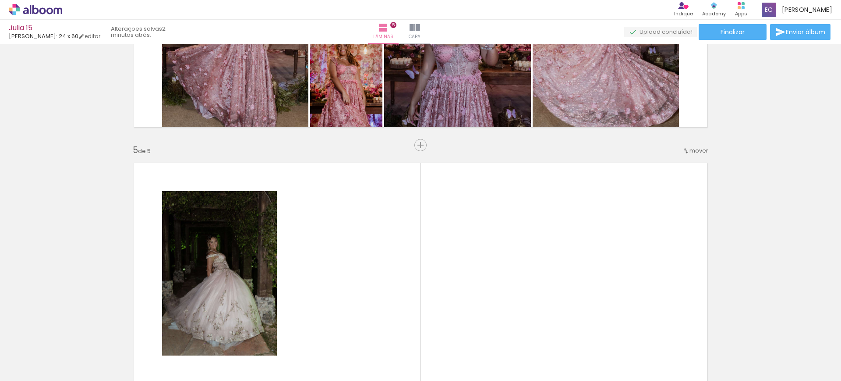
scroll to position [1029, 0]
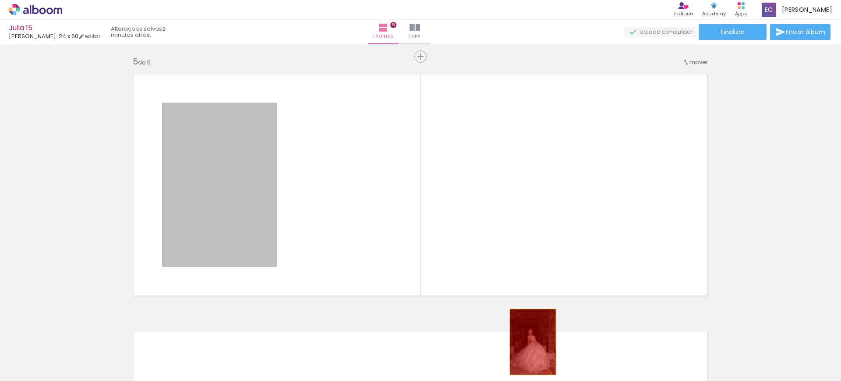
drag, startPoint x: 223, startPoint y: 194, endPoint x: 531, endPoint y: 342, distance: 341.9
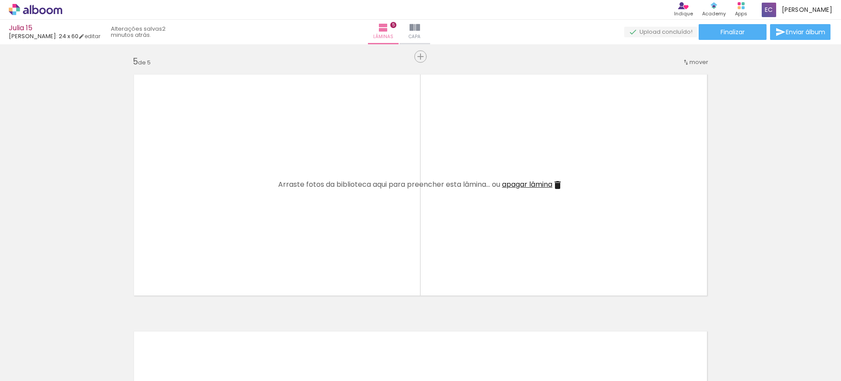
click at [464, 336] on iron-icon at bounding box center [460, 333] width 9 height 9
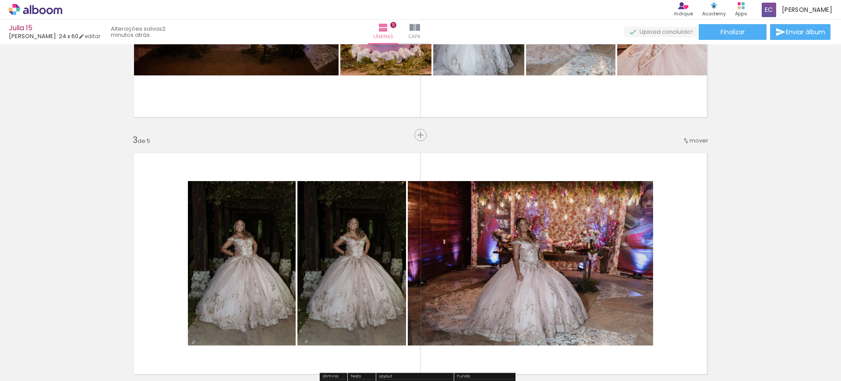
scroll to position [317, 0]
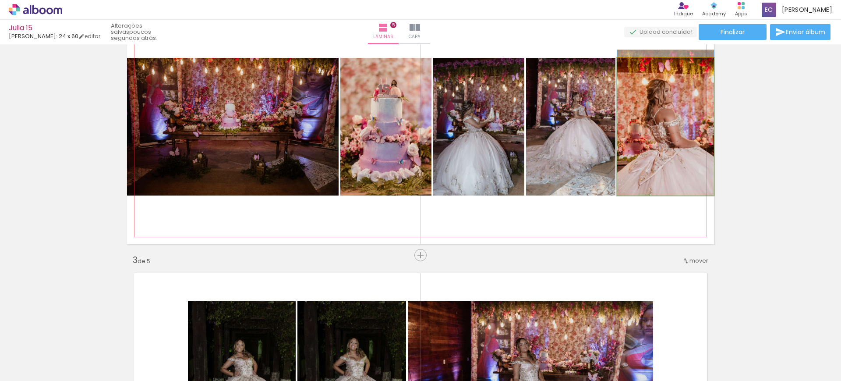
drag, startPoint x: 662, startPoint y: 167, endPoint x: 667, endPoint y: 146, distance: 21.7
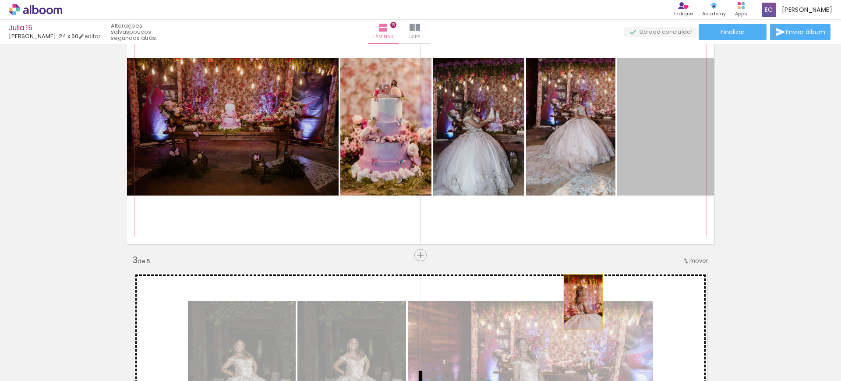
drag, startPoint x: 645, startPoint y: 147, endPoint x: 579, endPoint y: 302, distance: 168.0
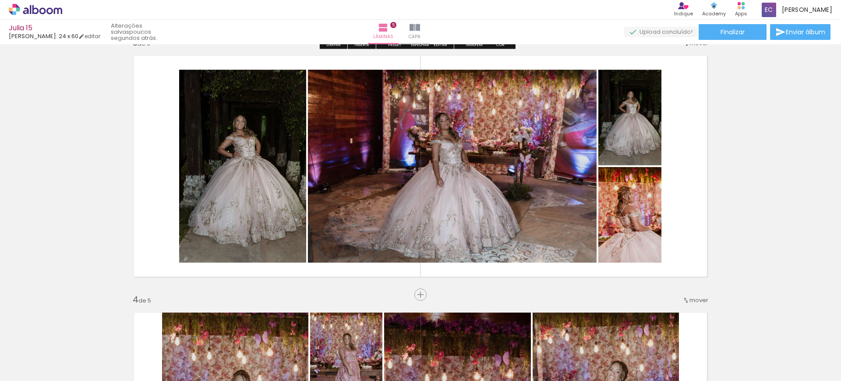
scroll to position [536, 0]
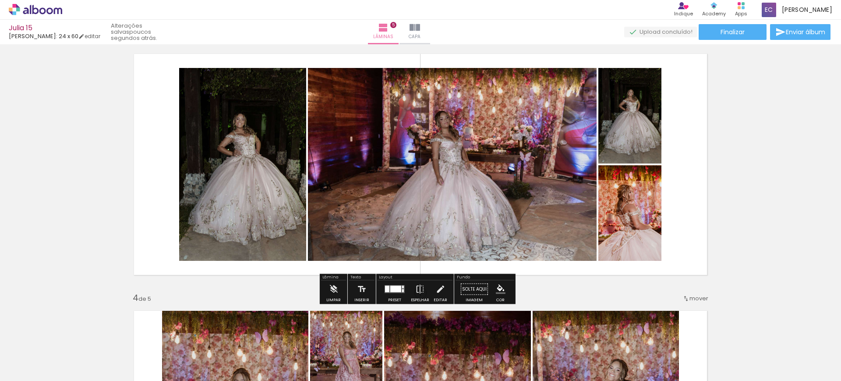
click at [396, 287] on div at bounding box center [395, 289] width 11 height 7
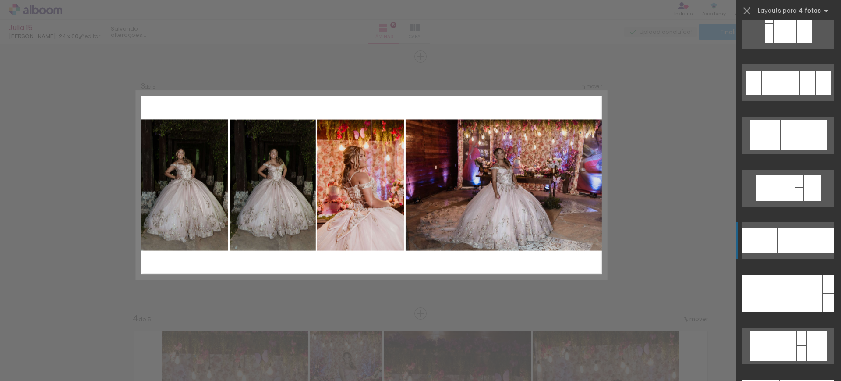
scroll to position [1752, 0]
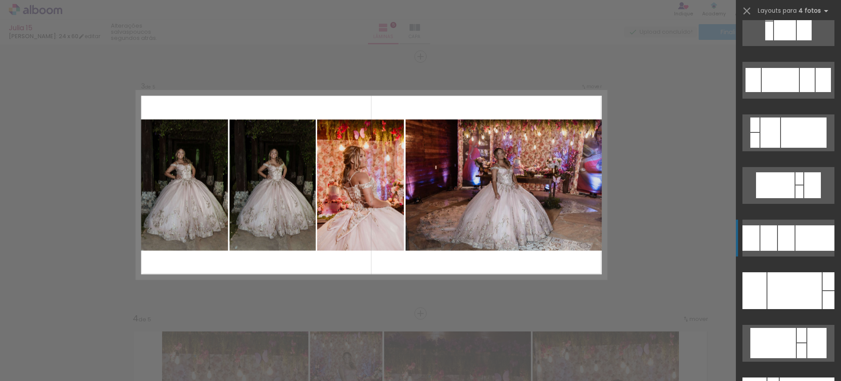
click at [795, 231] on div at bounding box center [814, 237] width 39 height 25
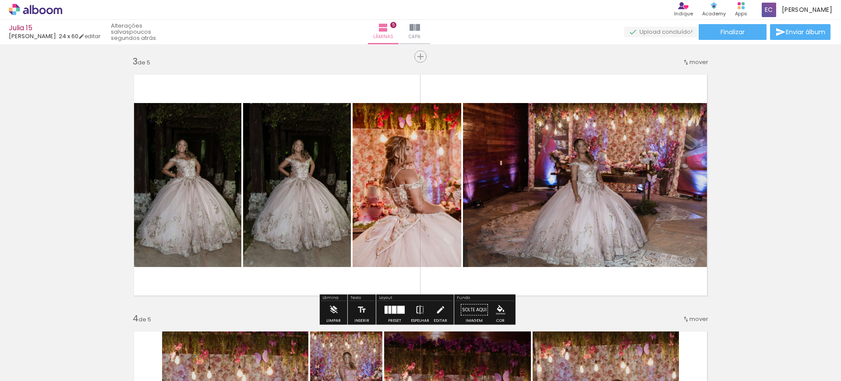
click at [421, 308] on iron-icon at bounding box center [420, 310] width 10 height 18
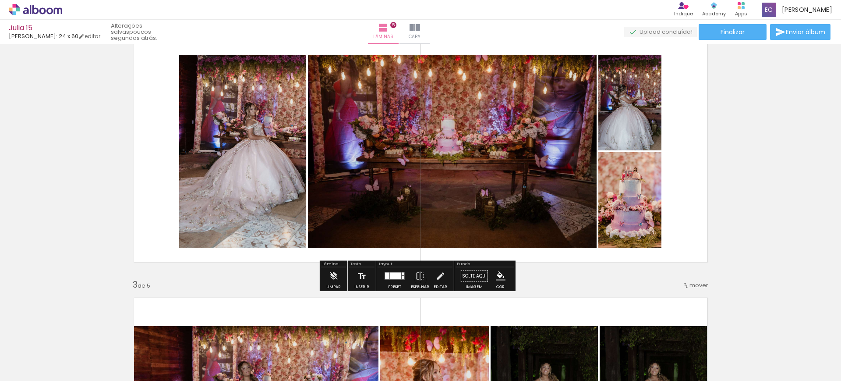
scroll to position [351, 0]
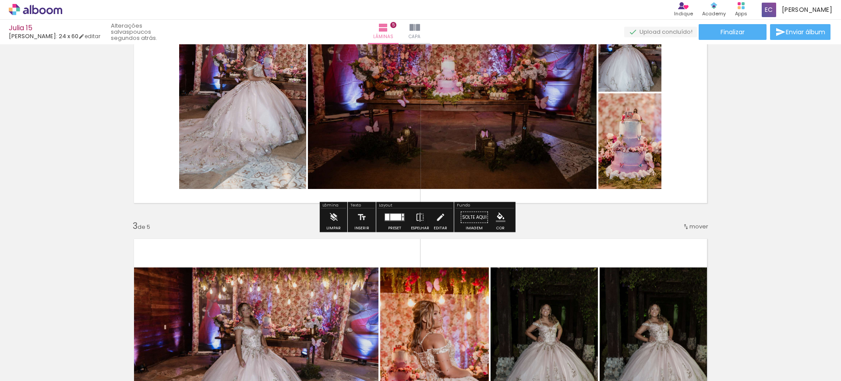
click at [386, 222] on div at bounding box center [395, 218] width 24 height 18
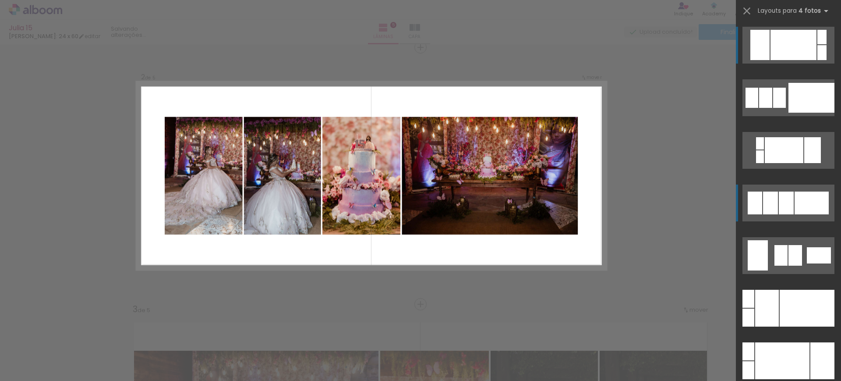
scroll to position [259, 0]
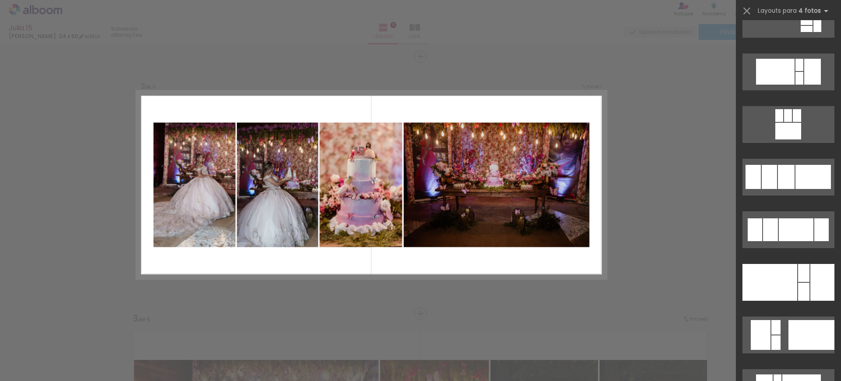
scroll to position [1095, 0]
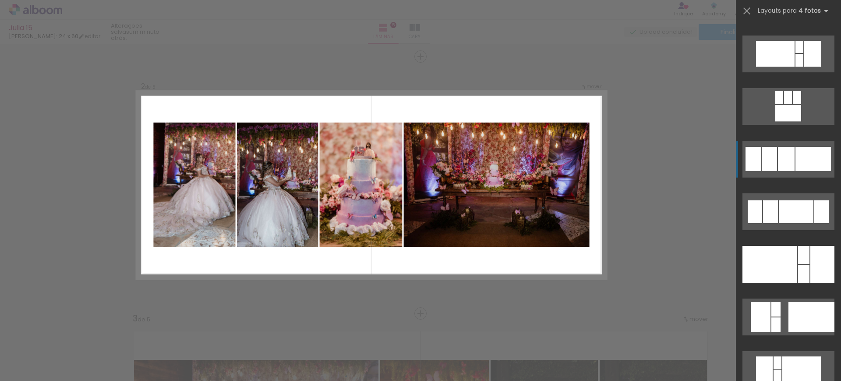
click at [795, 166] on div at bounding box center [812, 159] width 35 height 24
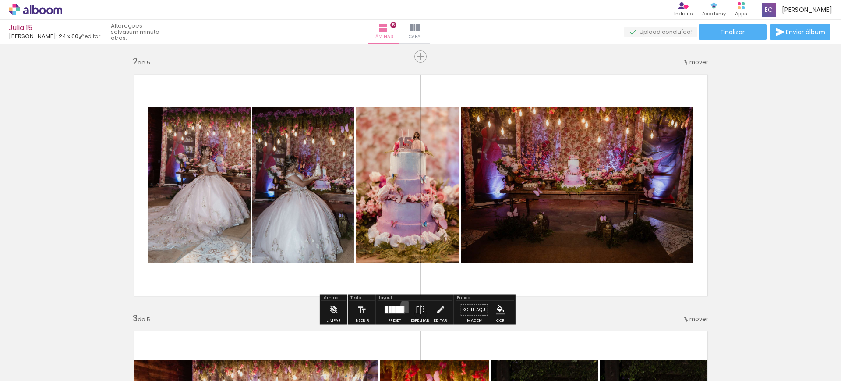
click at [406, 305] on paper-button "Preset" at bounding box center [395, 312] width 28 height 22
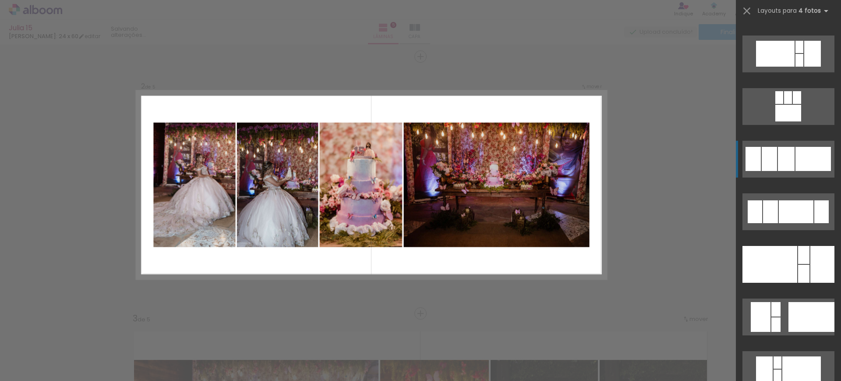
scroll to position [1209, 0]
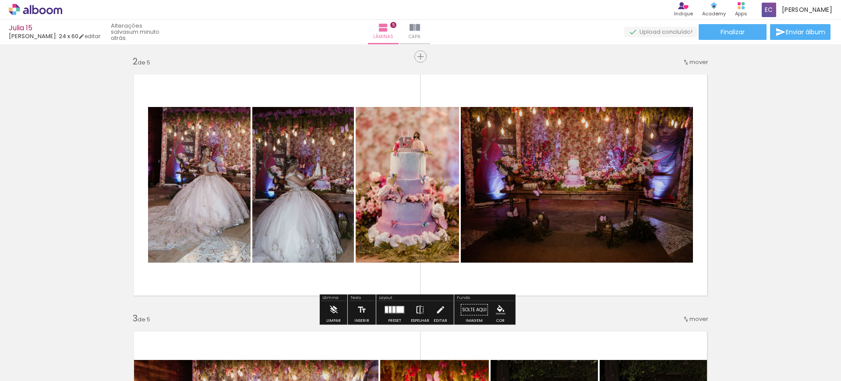
click at [421, 306] on iron-icon at bounding box center [420, 310] width 10 height 18
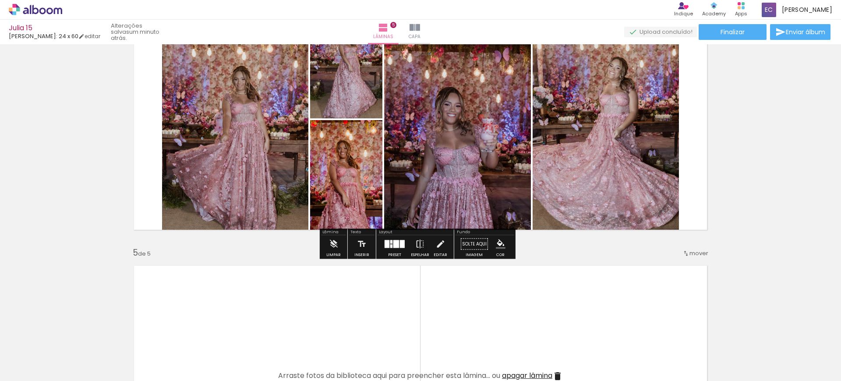
scroll to position [861, 0]
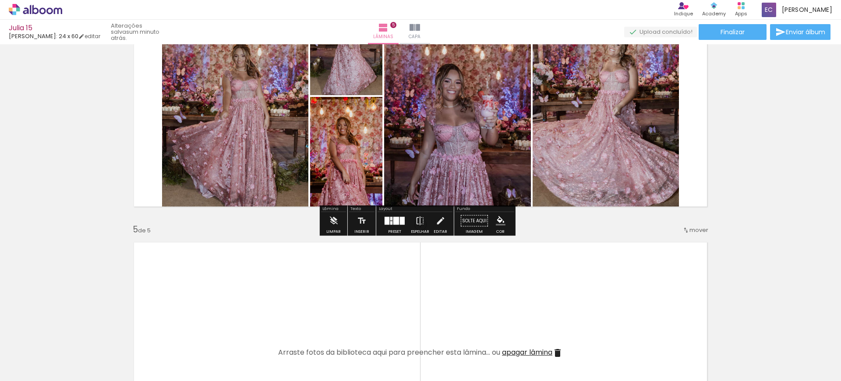
click at [390, 221] on div at bounding box center [391, 223] width 2 height 4
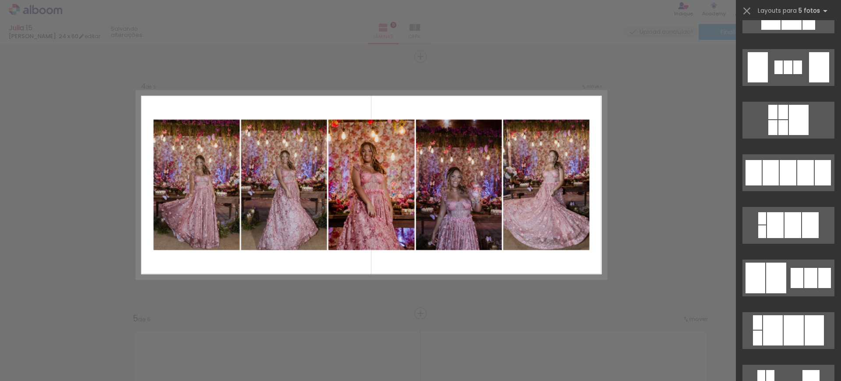
scroll to position [1187, 0]
click at [780, 184] on div at bounding box center [788, 171] width 17 height 25
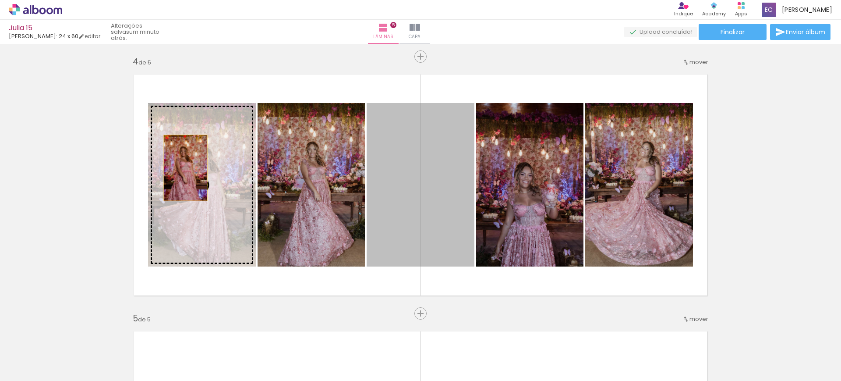
drag, startPoint x: 428, startPoint y: 211, endPoint x: 183, endPoint y: 168, distance: 248.5
click at [0, 0] on slot at bounding box center [0, 0] width 0 height 0
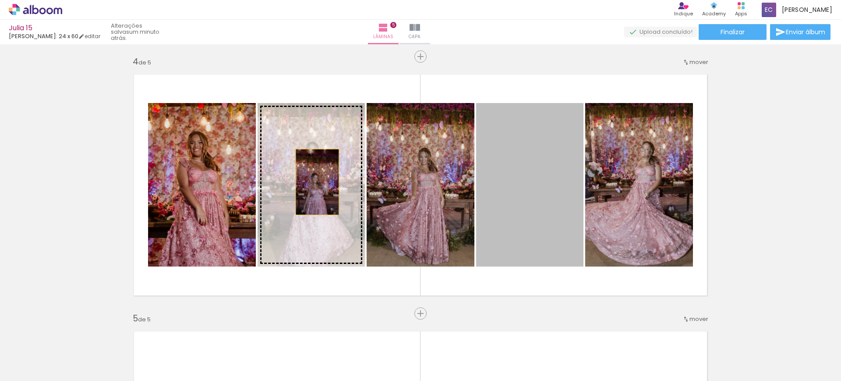
drag, startPoint x: 514, startPoint y: 199, endPoint x: 313, endPoint y: 182, distance: 201.8
click at [0, 0] on slot at bounding box center [0, 0] width 0 height 0
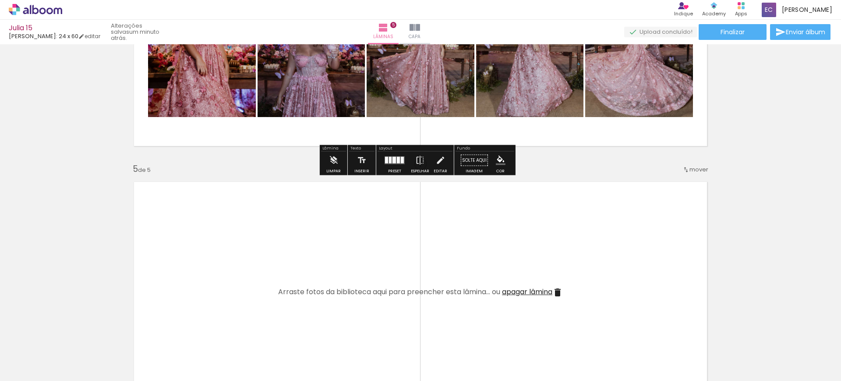
scroll to position [937, 0]
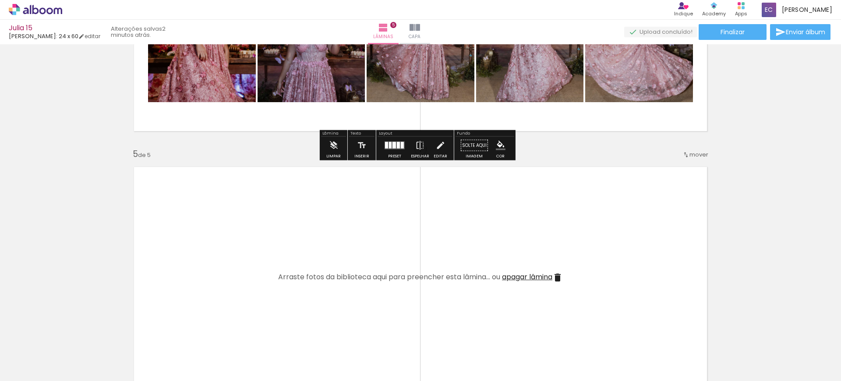
click at [387, 150] on div at bounding box center [395, 146] width 24 height 18
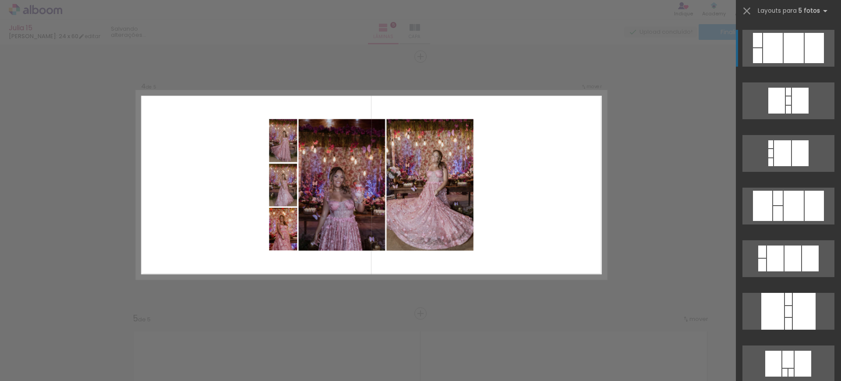
scroll to position [1862, 0]
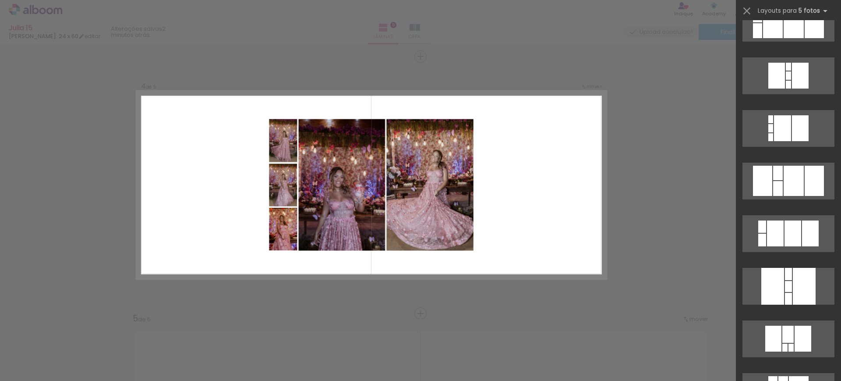
click at [683, 47] on div "Confirmar Cancelar" at bounding box center [420, 52] width 841 height 1561
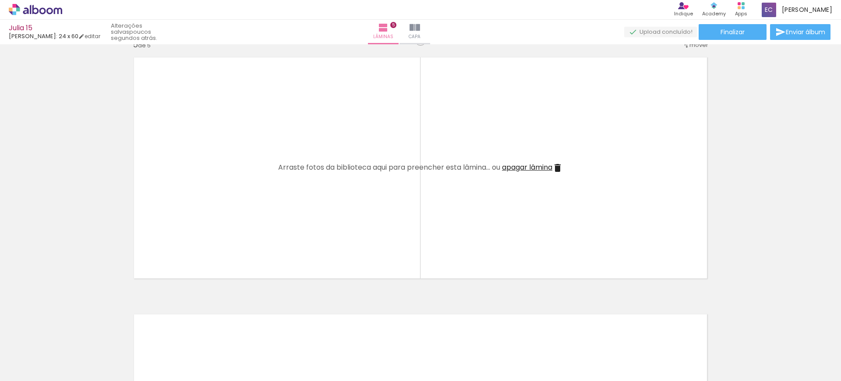
scroll to position [0, 760]
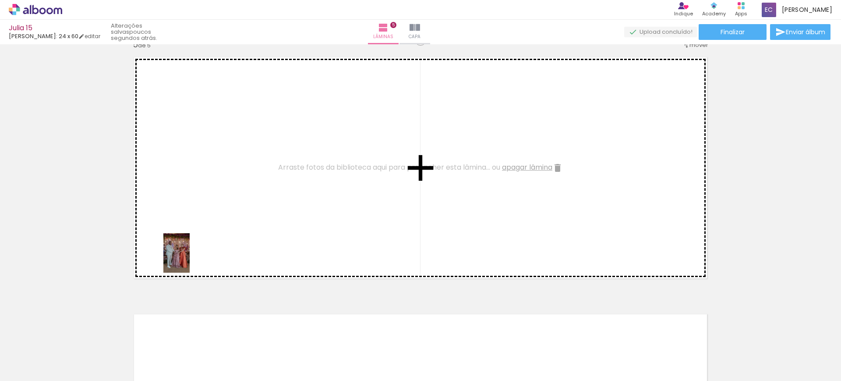
drag, startPoint x: 210, startPoint y: 356, endPoint x: 273, endPoint y: 375, distance: 66.1
click at [189, 258] on quentale-workspace at bounding box center [420, 190] width 841 height 381
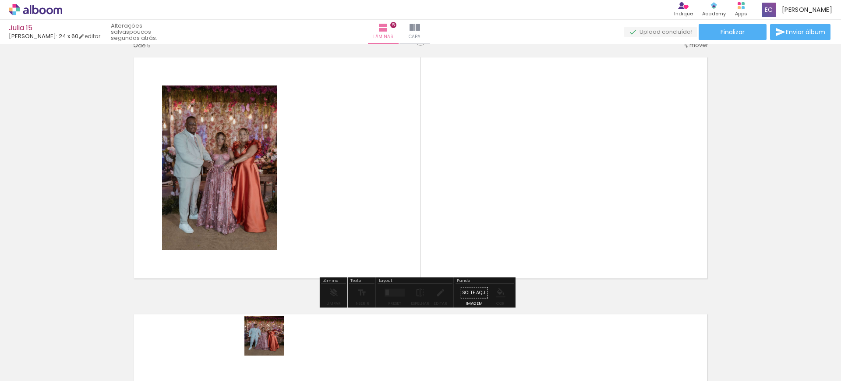
drag, startPoint x: 257, startPoint y: 362, endPoint x: 320, endPoint y: 278, distance: 105.2
click at [337, 221] on quentale-workspace at bounding box center [420, 190] width 841 height 381
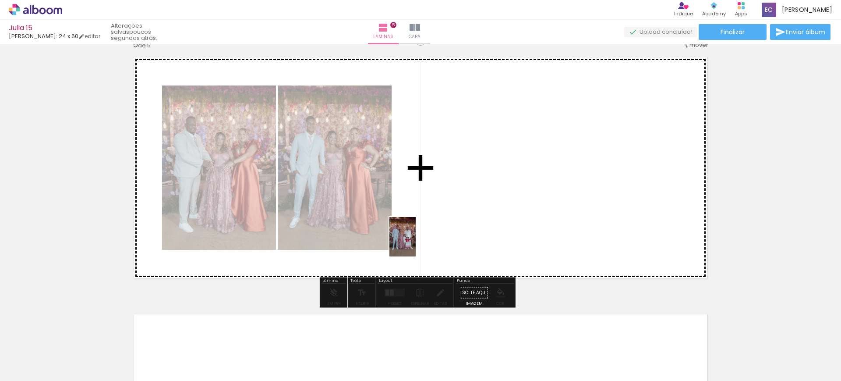
drag, startPoint x: 315, startPoint y: 354, endPoint x: 411, endPoint y: 251, distance: 140.4
click at [417, 243] on quentale-workspace at bounding box center [420, 190] width 841 height 381
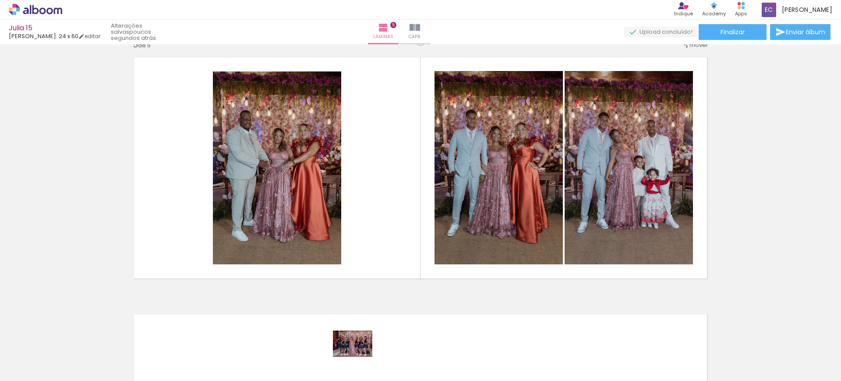
drag, startPoint x: 365, startPoint y: 351, endPoint x: 359, endPoint y: 357, distance: 8.1
click at [359, 357] on div at bounding box center [357, 351] width 43 height 29
drag, startPoint x: 411, startPoint y: 364, endPoint x: 437, endPoint y: 246, distance: 120.7
click at [437, 246] on quentale-workspace at bounding box center [420, 190] width 841 height 381
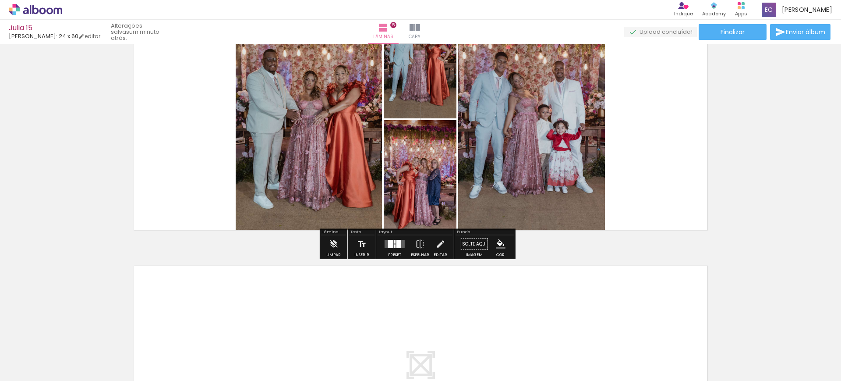
scroll to position [1156, 0]
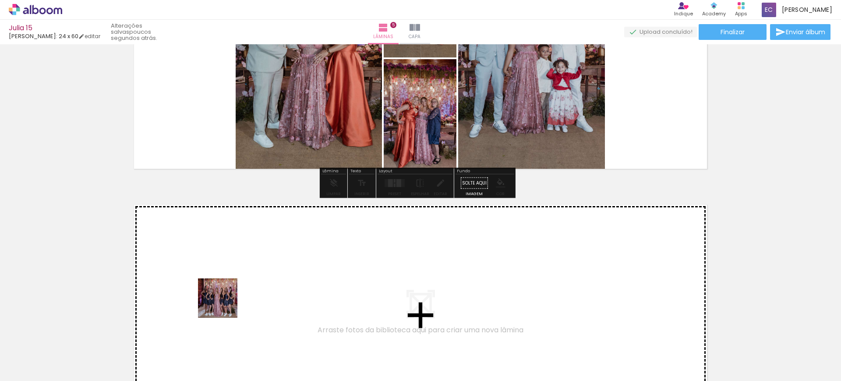
drag, startPoint x: 202, startPoint y: 349, endPoint x: 229, endPoint y: 295, distance: 60.3
click at [229, 295] on quentale-workspace at bounding box center [420, 190] width 841 height 381
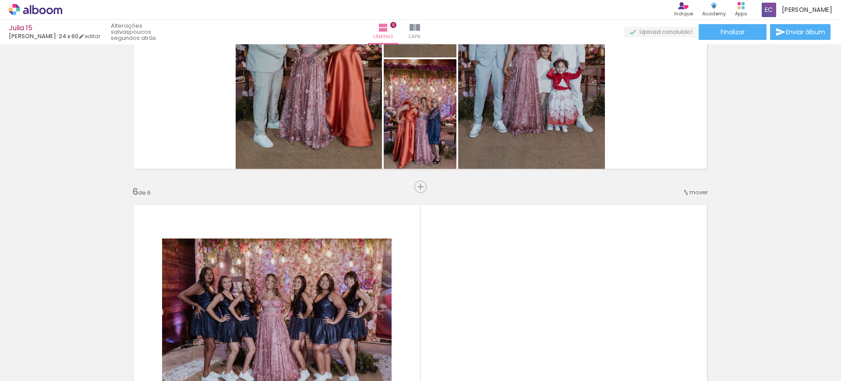
scroll to position [1286, 0]
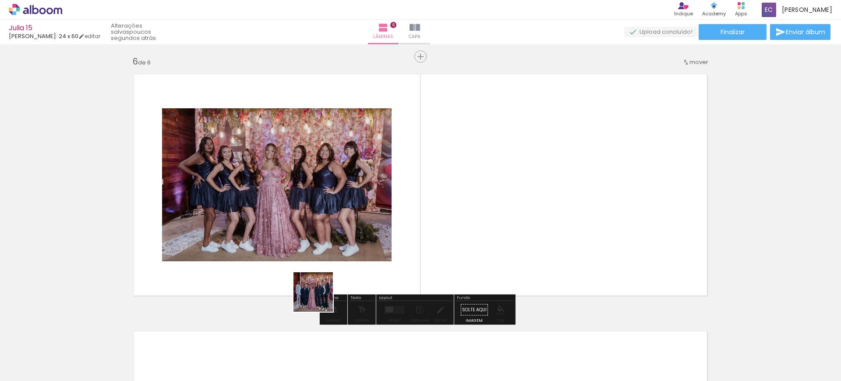
drag, startPoint x: 308, startPoint y: 359, endPoint x: 348, endPoint y: 289, distance: 80.7
click at [333, 271] on quentale-workspace at bounding box center [420, 190] width 841 height 381
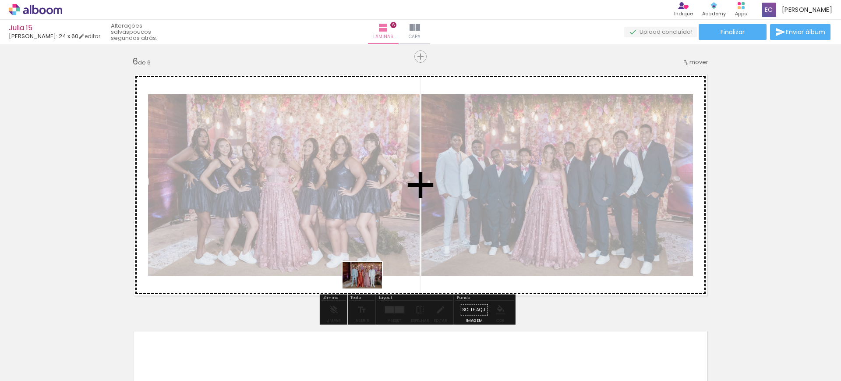
drag, startPoint x: 364, startPoint y: 362, endPoint x: 386, endPoint y: 308, distance: 58.0
click at [369, 287] on quentale-workspace at bounding box center [420, 190] width 841 height 381
